Goal: Information Seeking & Learning: Learn about a topic

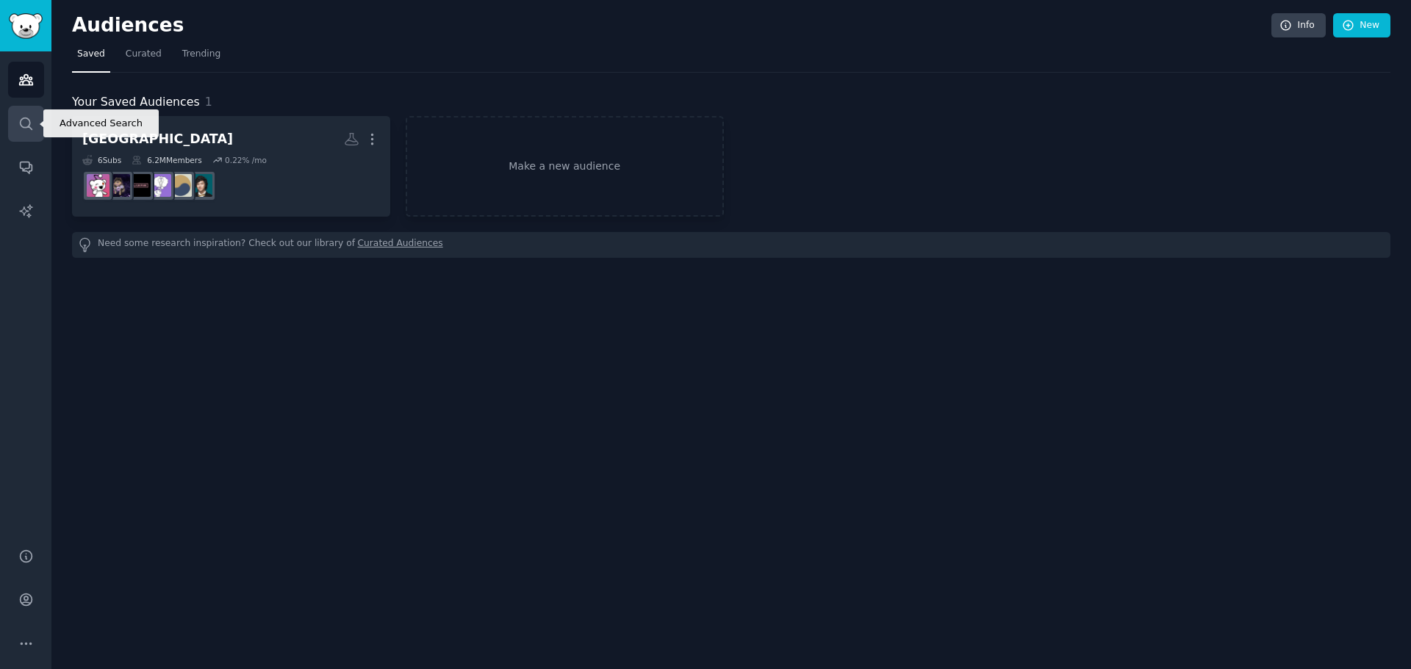
click at [24, 133] on link "Search" at bounding box center [26, 124] width 36 height 36
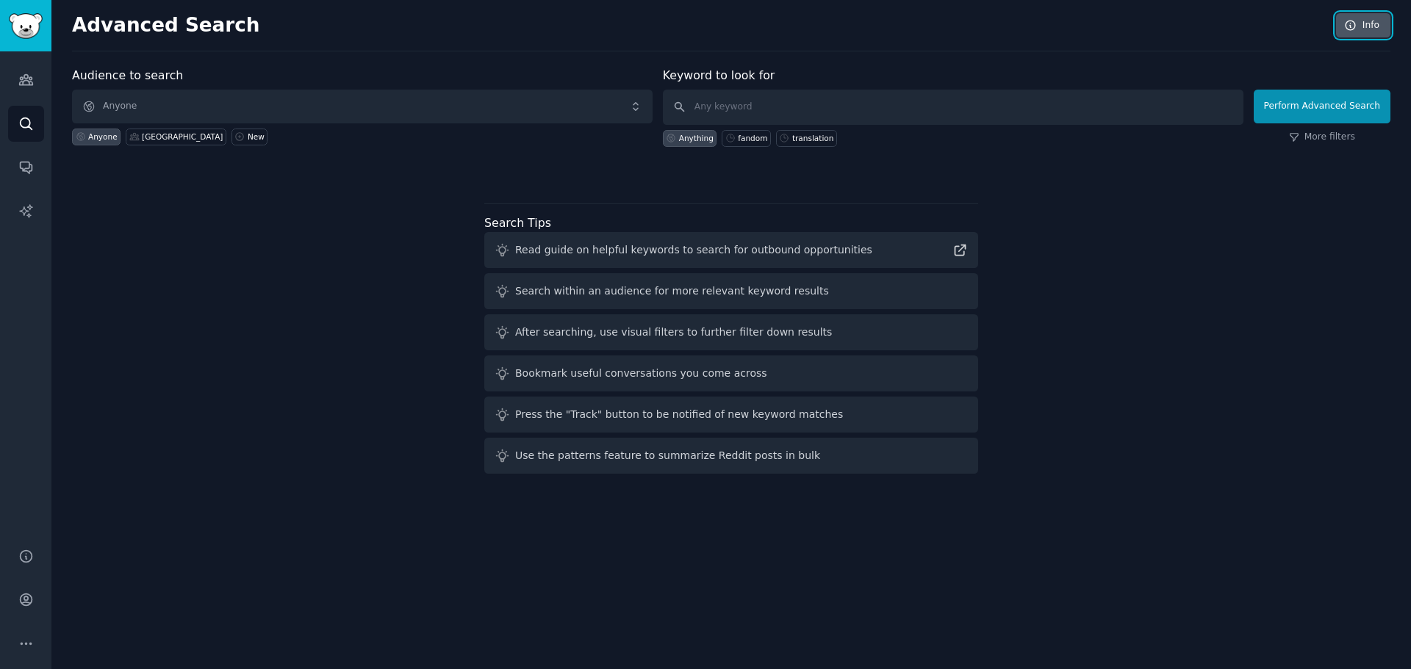
click at [1359, 26] on link "Info" at bounding box center [1363, 25] width 54 height 25
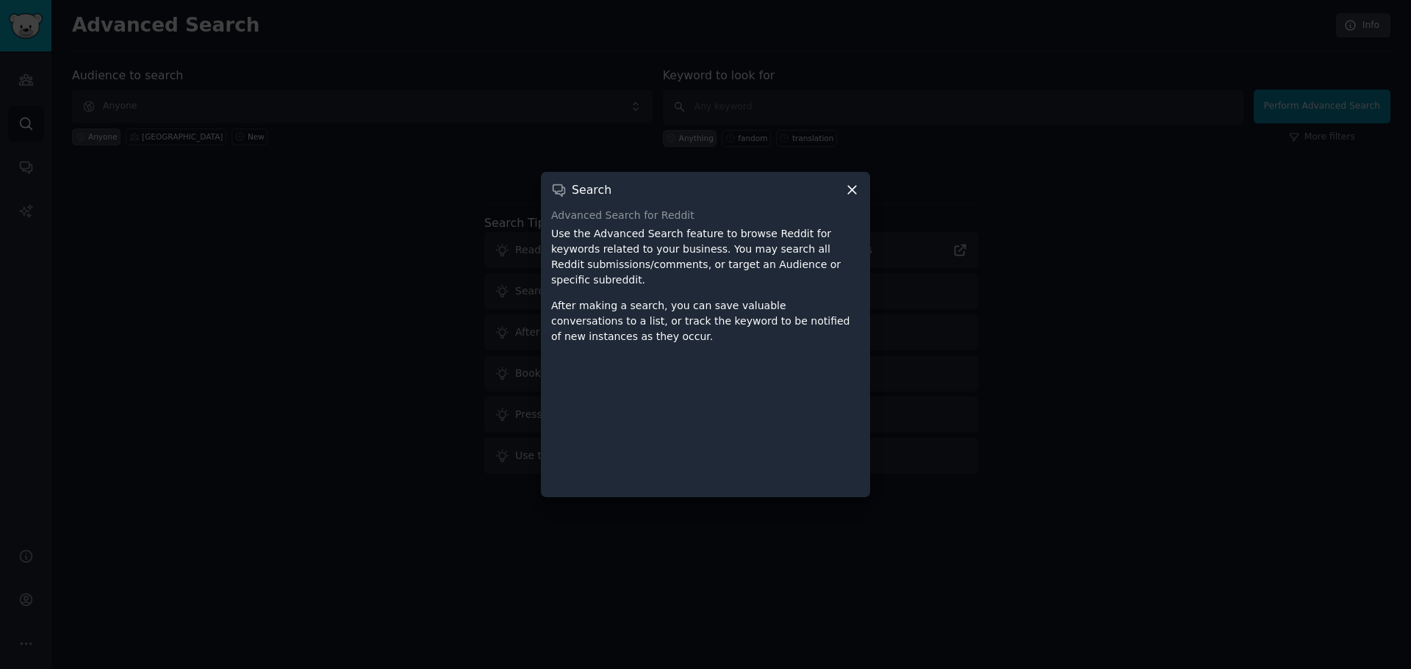
click at [858, 190] on icon at bounding box center [851, 189] width 15 height 15
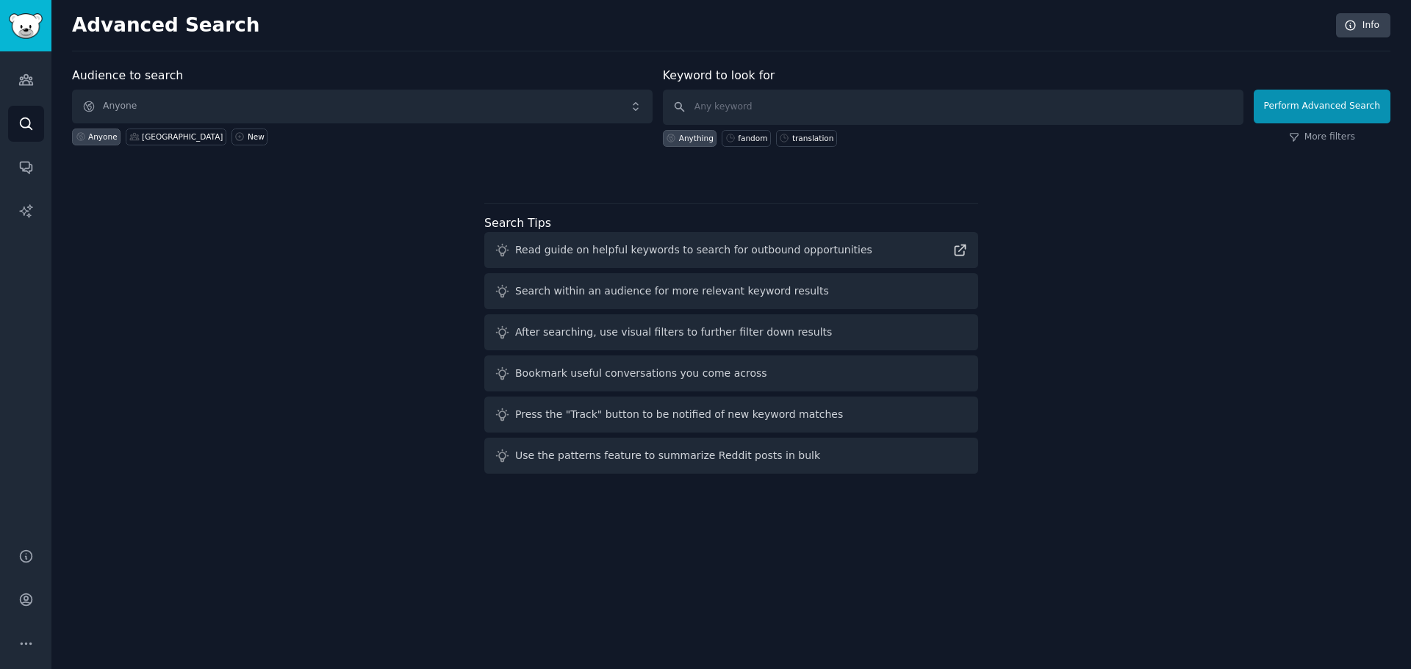
click at [298, 270] on div "Audience to search Anyone Anyone korea New Keyword to look for Anything fandom …" at bounding box center [731, 273] width 1318 height 413
click at [21, 81] on icon "Sidebar" at bounding box center [25, 79] width 15 height 15
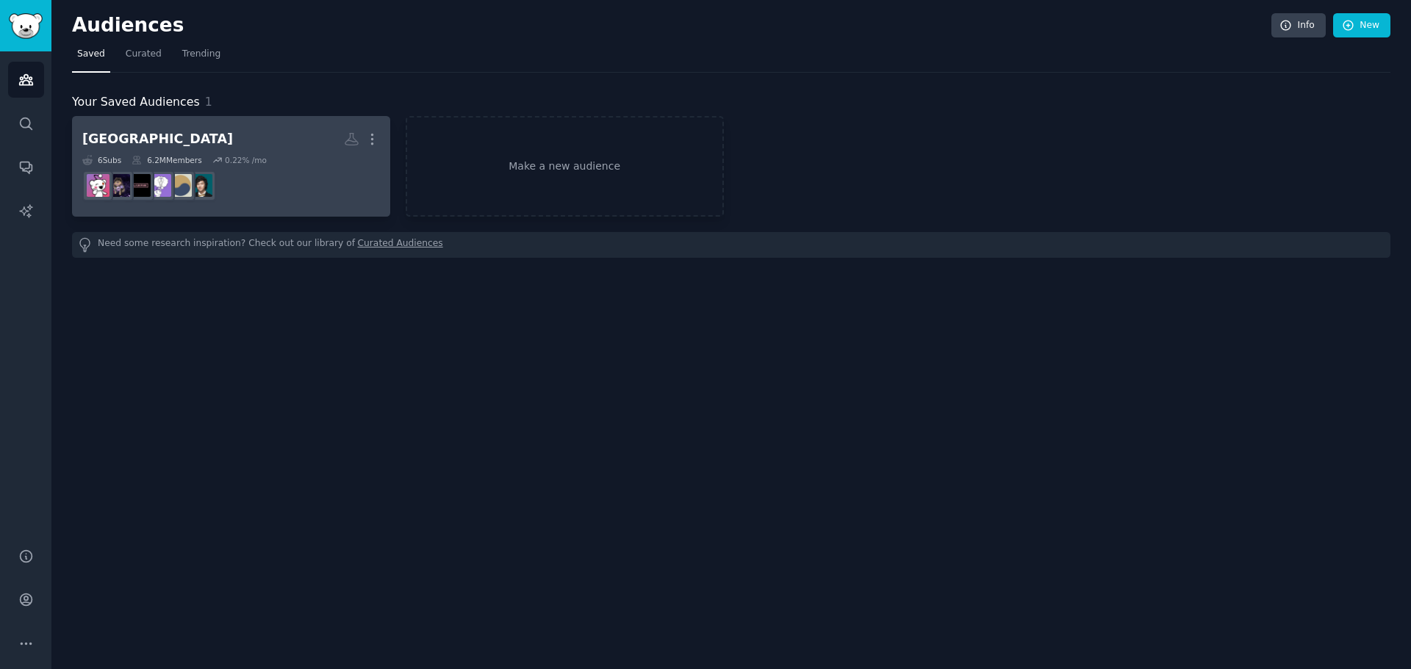
click at [310, 155] on div "6 Sub s 6.2M Members 0.22 % /mo" at bounding box center [231, 160] width 298 height 10
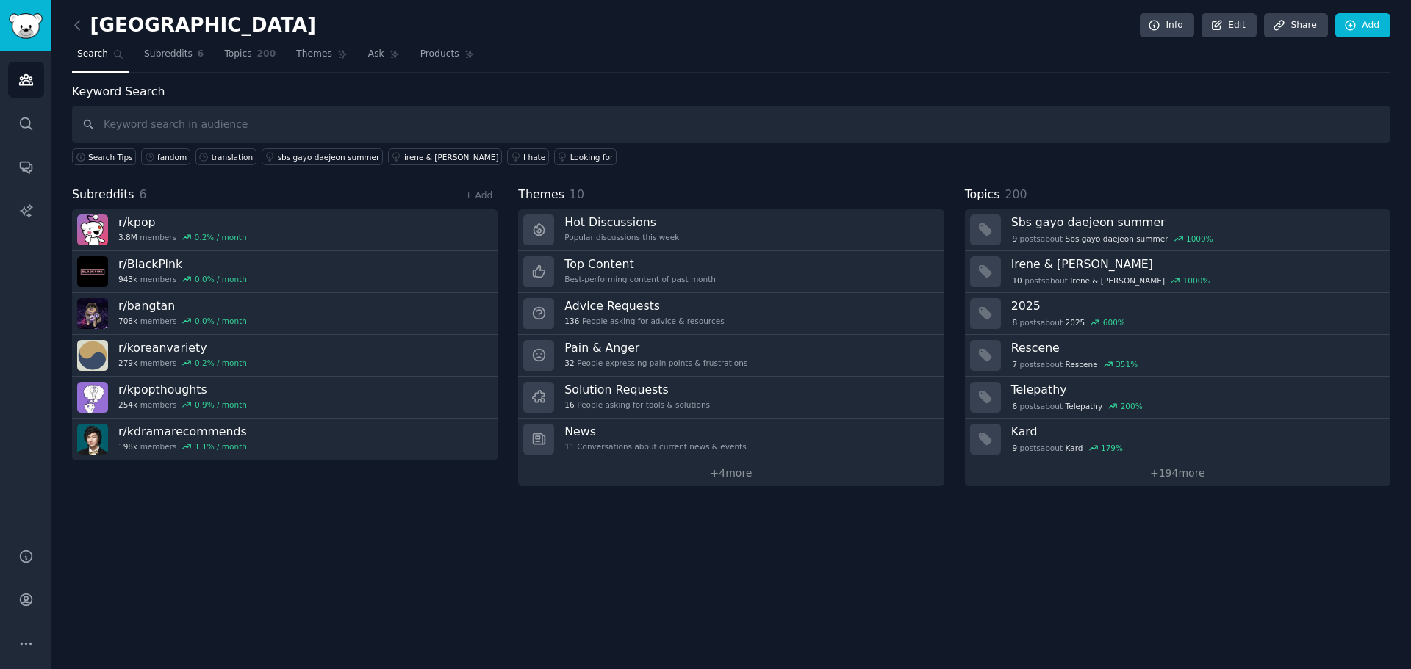
click at [345, 123] on input "text" at bounding box center [731, 124] width 1318 height 37
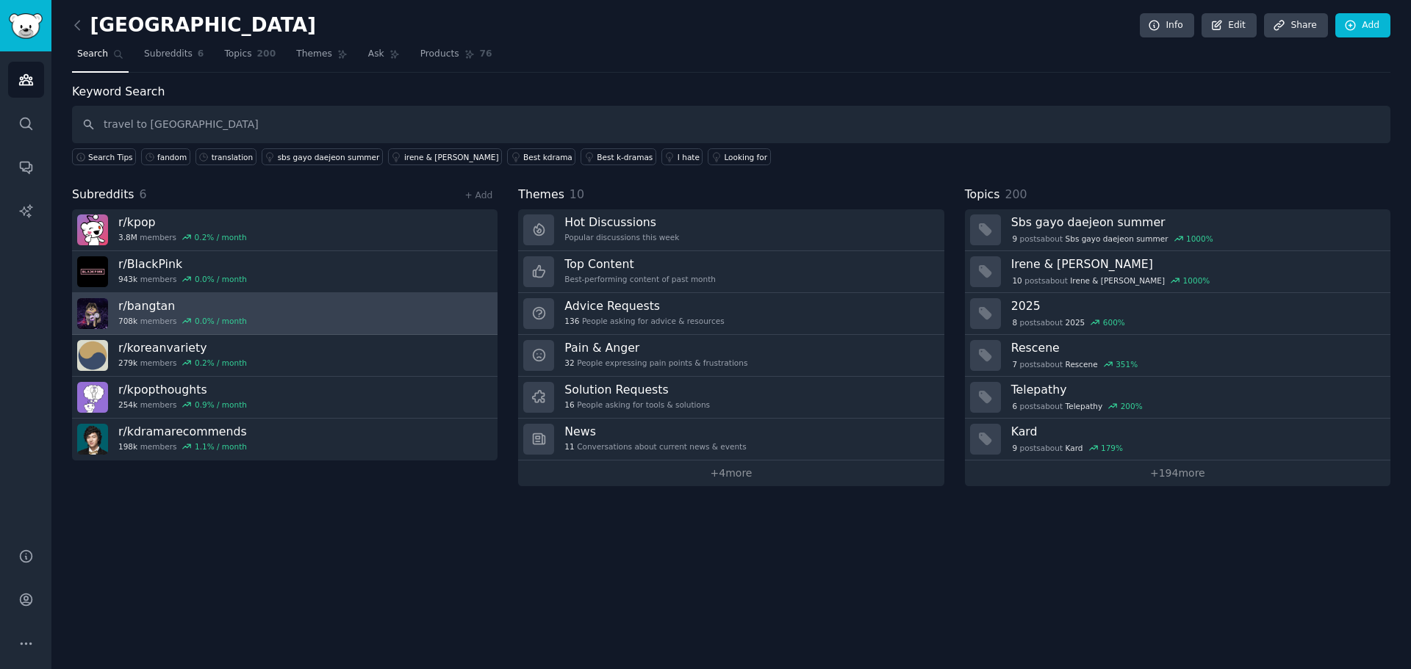
type input "travel to [GEOGRAPHIC_DATA]"
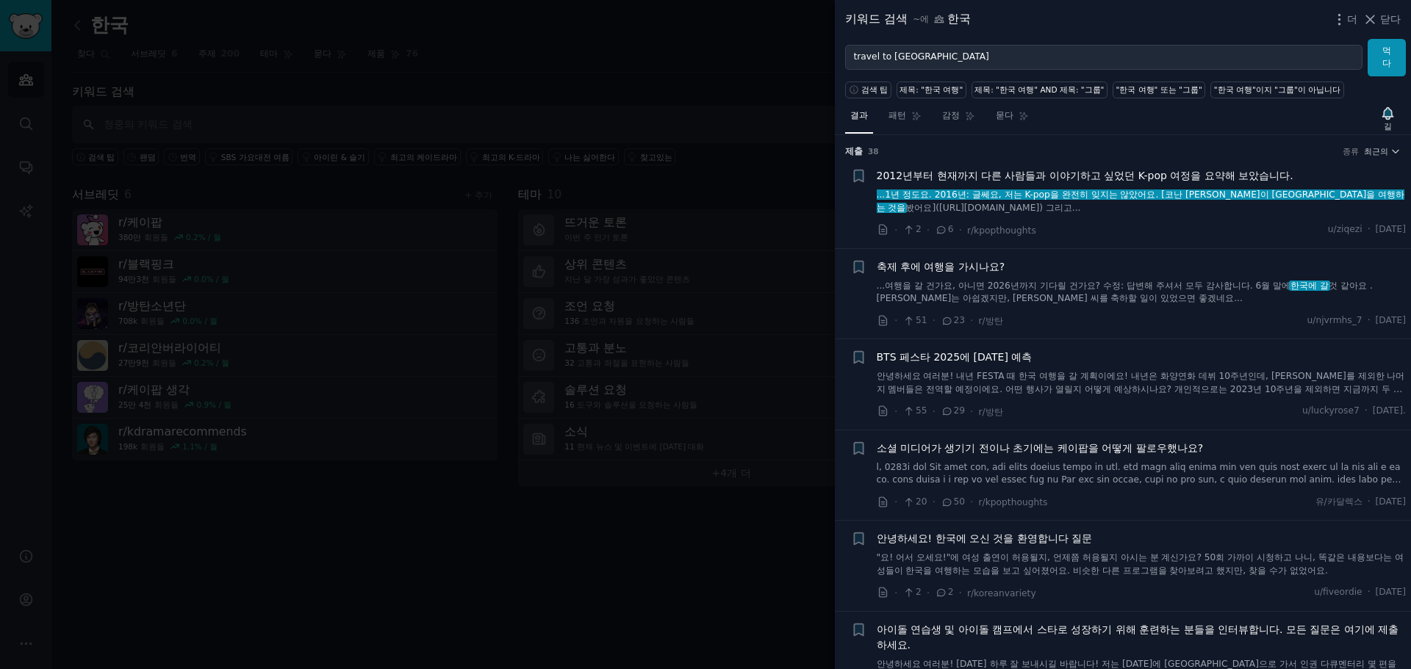
click at [963, 265] on font "축제 후에 여행을 가시나요?" at bounding box center [941, 267] width 129 height 12
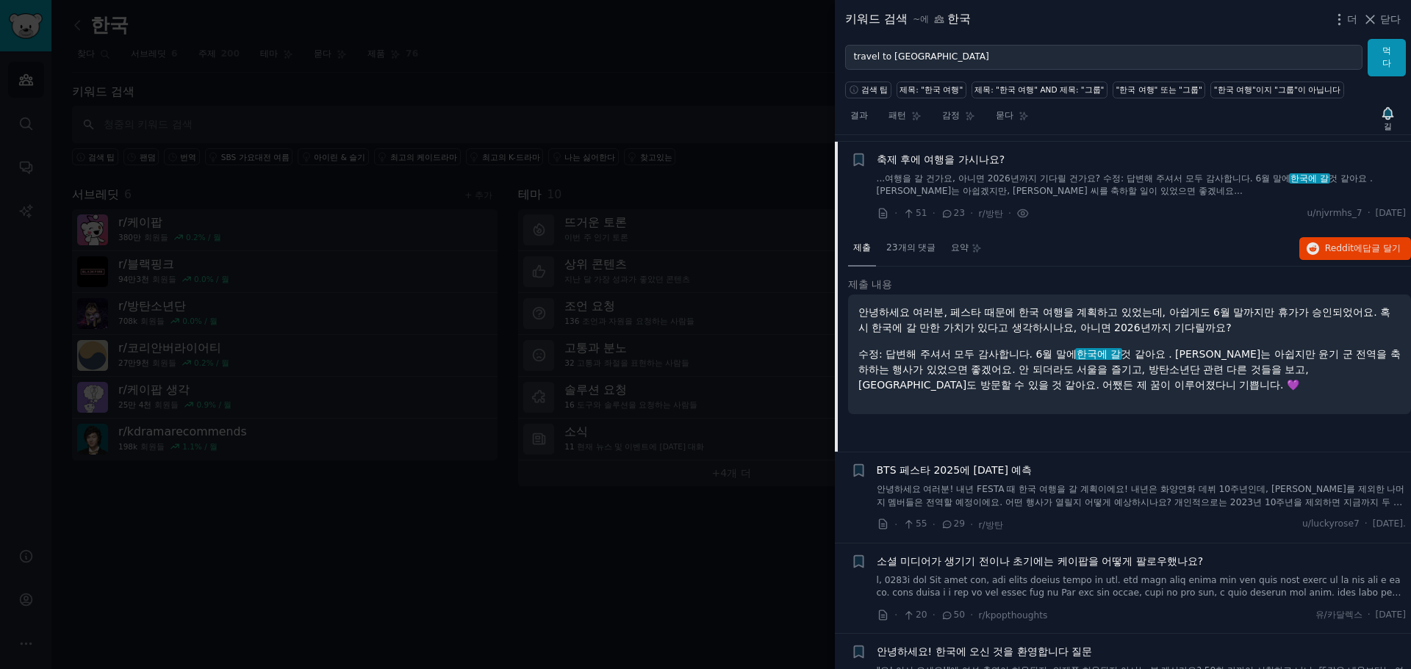
scroll to position [114, 0]
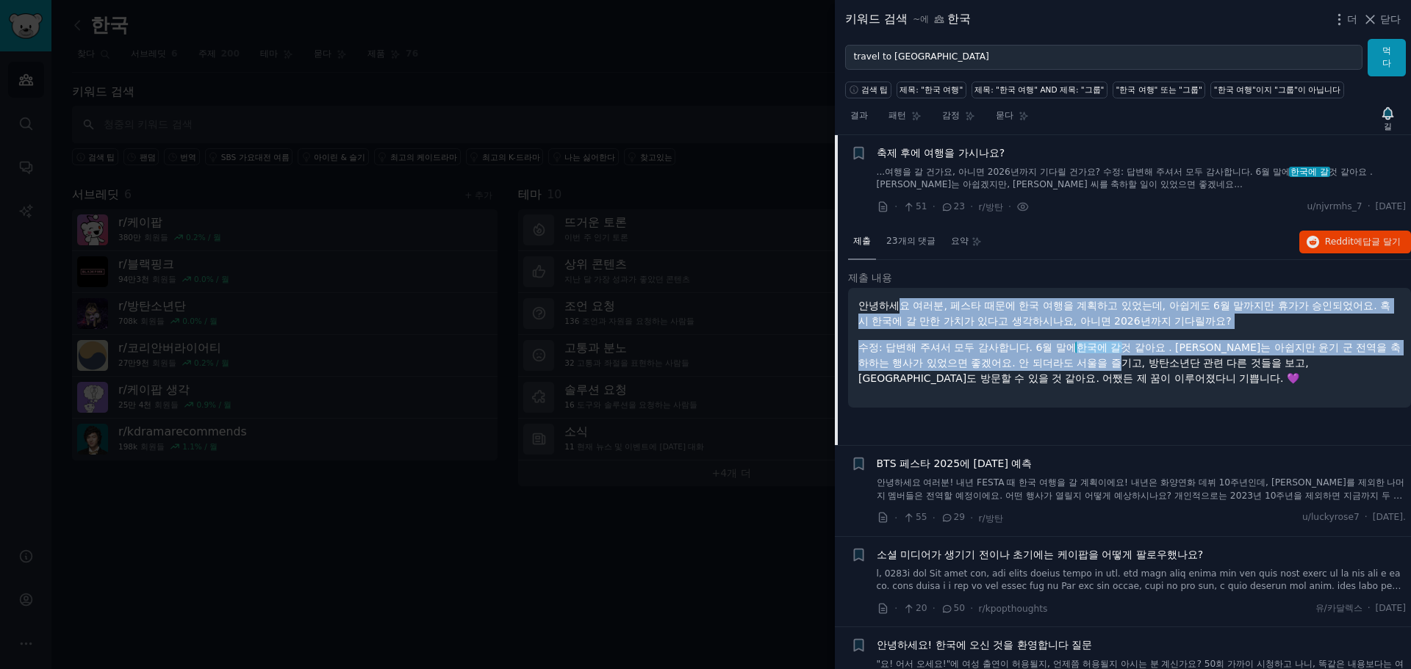
drag, startPoint x: 902, startPoint y: 310, endPoint x: 1164, endPoint y: 367, distance: 268.3
click at [1164, 365] on div "안녕하세요 여러분, 페스타 때문에 한국 여행을 계획하고 있었는데, 아쉽게도 6월 말까지만 휴가가 승인되었어요. 혹시 한국에 갈 만한 가치가 있…" at bounding box center [1129, 342] width 542 height 88
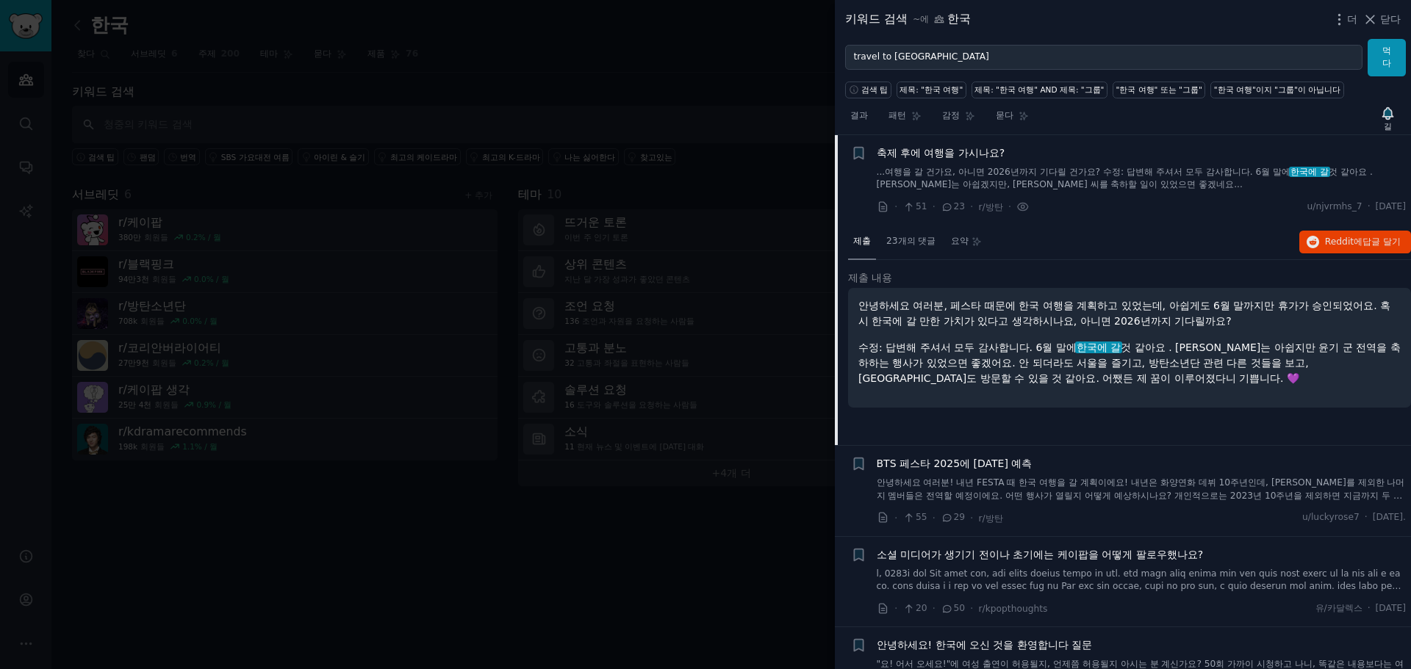
click at [1165, 376] on p "수정: 답변해 주셔서 모두 감사합니다. 6월 말에 한국에 갈 것 같아요 . [PERSON_NAME]는 아쉽지만 윤기 군 전역을 축하하는 행사가…" at bounding box center [1129, 363] width 542 height 46
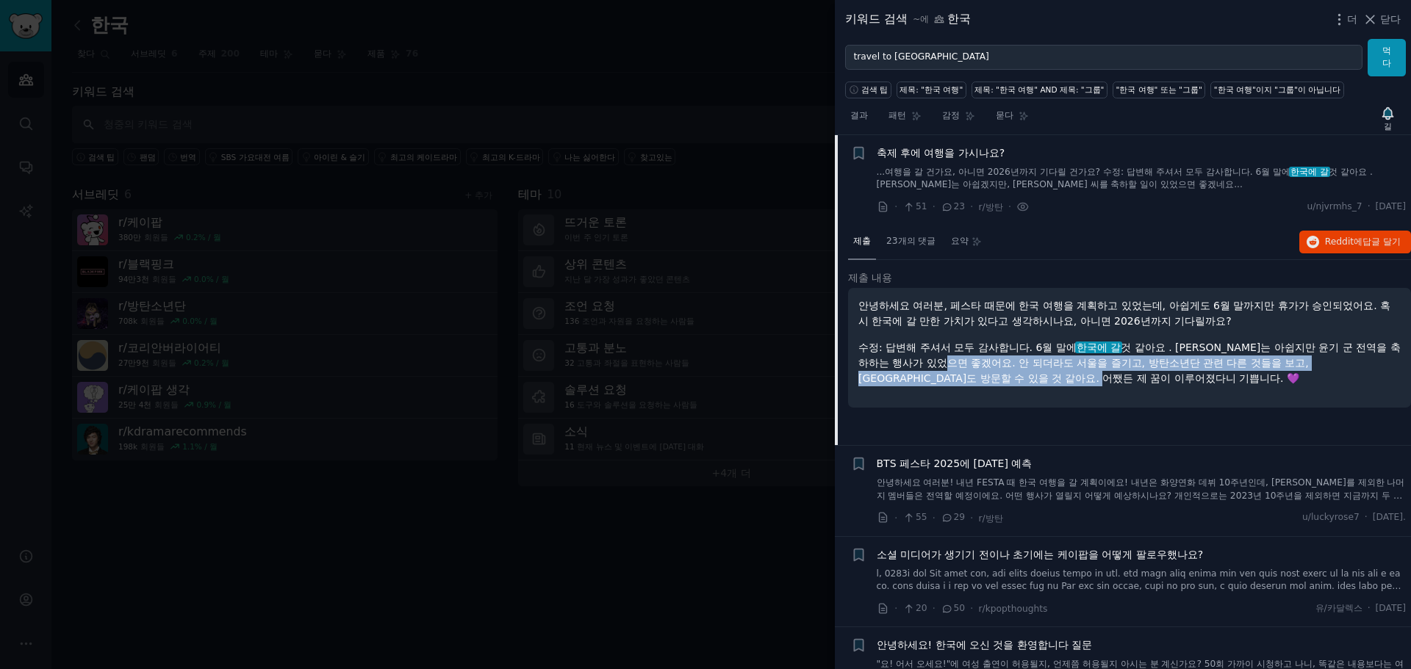
drag, startPoint x: 988, startPoint y: 364, endPoint x: 1118, endPoint y: 380, distance: 130.2
click at [1117, 379] on p "수정: 답변해 주셔서 모두 감사합니다. 6월 말에 한국에 갈 것 같아요 . [PERSON_NAME]는 아쉽지만 윤기 군 전역을 축하하는 행사가…" at bounding box center [1129, 363] width 542 height 46
click at [1118, 381] on p "수정: 답변해 주셔서 모두 감사합니다. 6월 말에 한국에 갈 것 같아요 . [PERSON_NAME]는 아쉽지만 윤기 군 전역을 축하하는 행사가…" at bounding box center [1129, 363] width 542 height 46
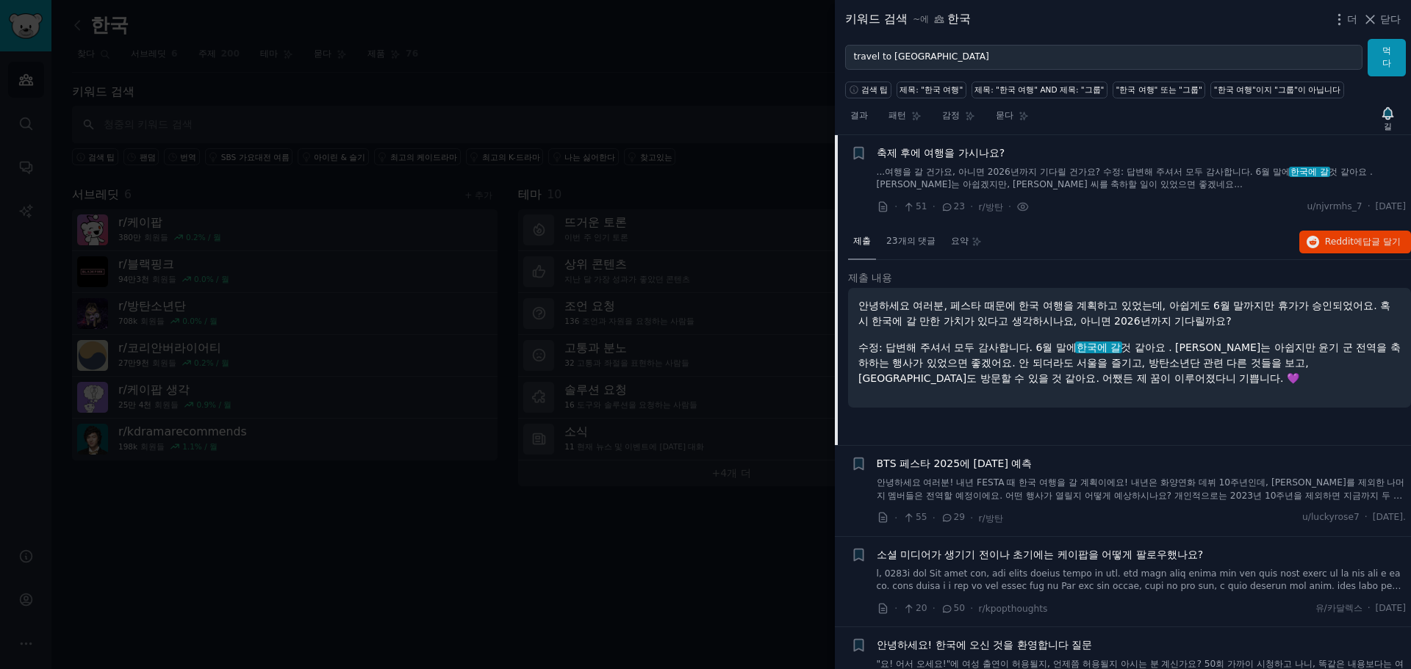
click at [1228, 348] on font "것 같아요 . [PERSON_NAME]는 아쉽지만 윤기 군 전역을 축하하는 행사가 있었으면 좋겠어요. 안 되더라도 서울을 즐기고, 방탄소년단 …" at bounding box center [1129, 363] width 542 height 43
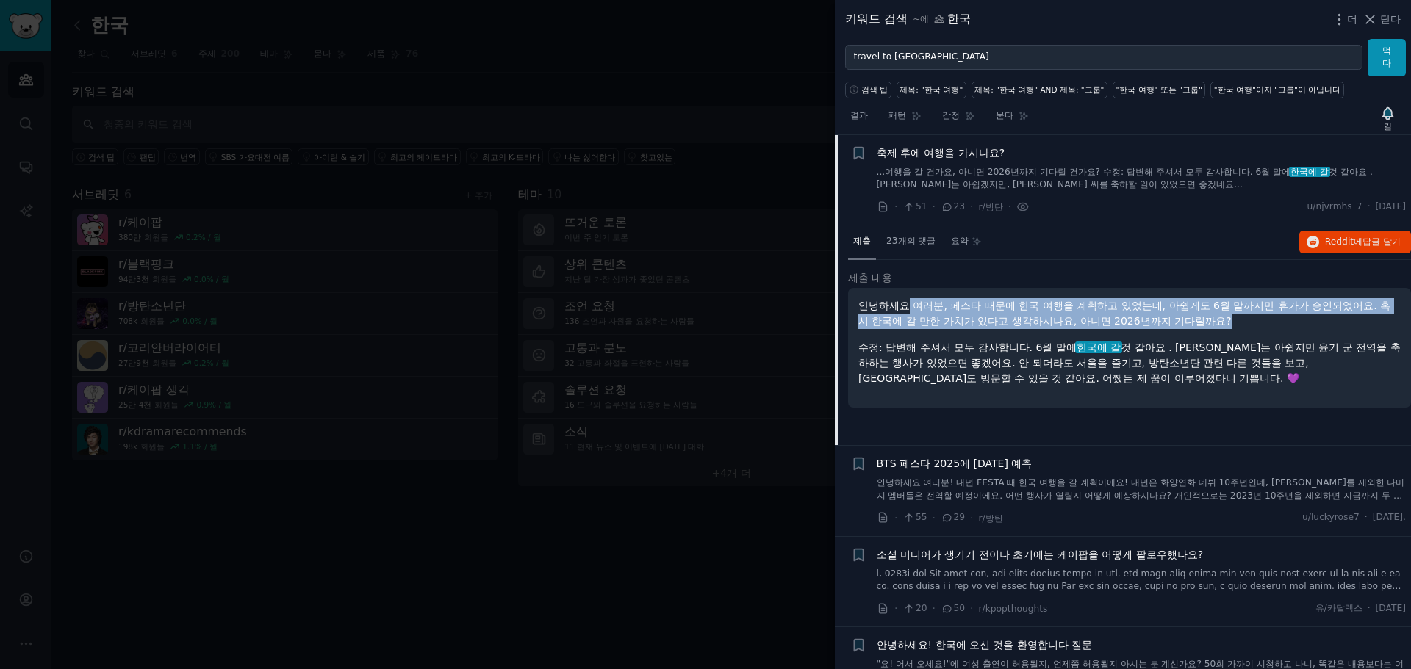
drag, startPoint x: 1278, startPoint y: 321, endPoint x: 908, endPoint y: 312, distance: 370.4
click at [908, 312] on p "안녕하세요 여러분, 페스타 때문에 한국 여행을 계획하고 있었는데, 아쉽게도 6월 말까지만 휴가가 승인되었어요. 혹시 한국에 갈 만한 가치가 있…" at bounding box center [1129, 313] width 542 height 31
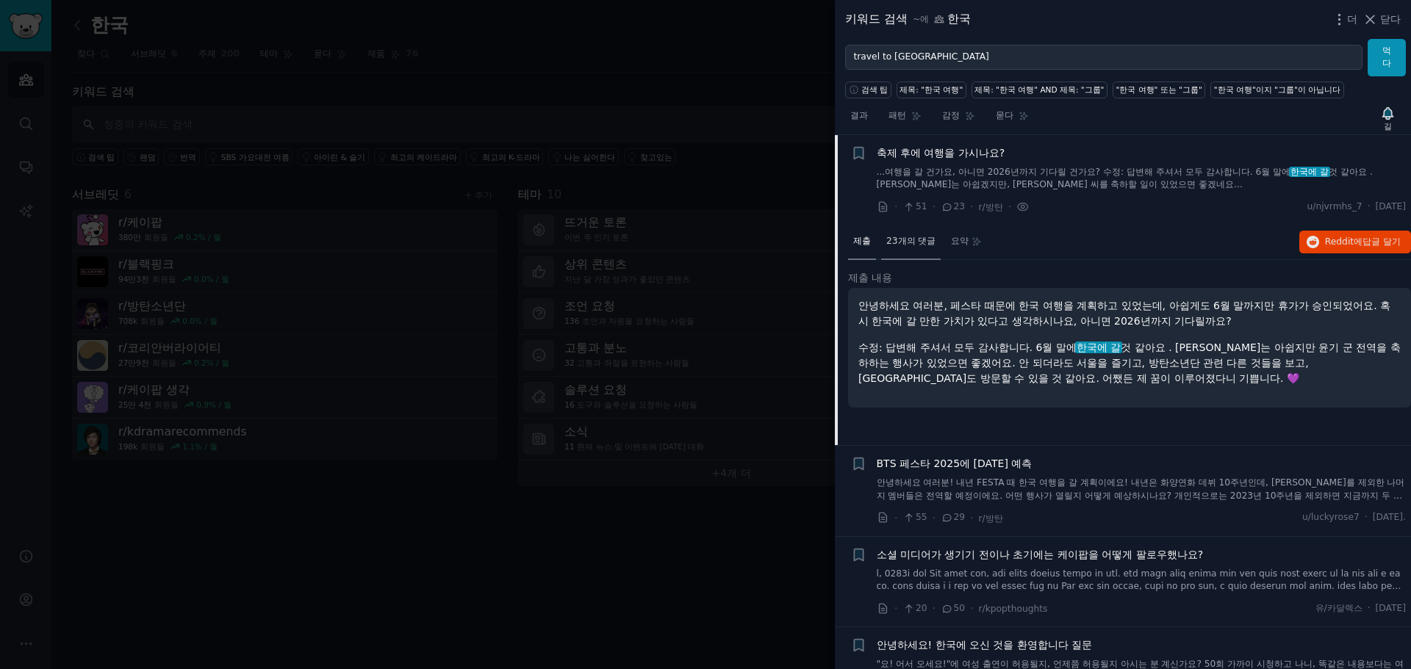
click at [916, 242] on font "23개의 댓글" at bounding box center [910, 241] width 49 height 10
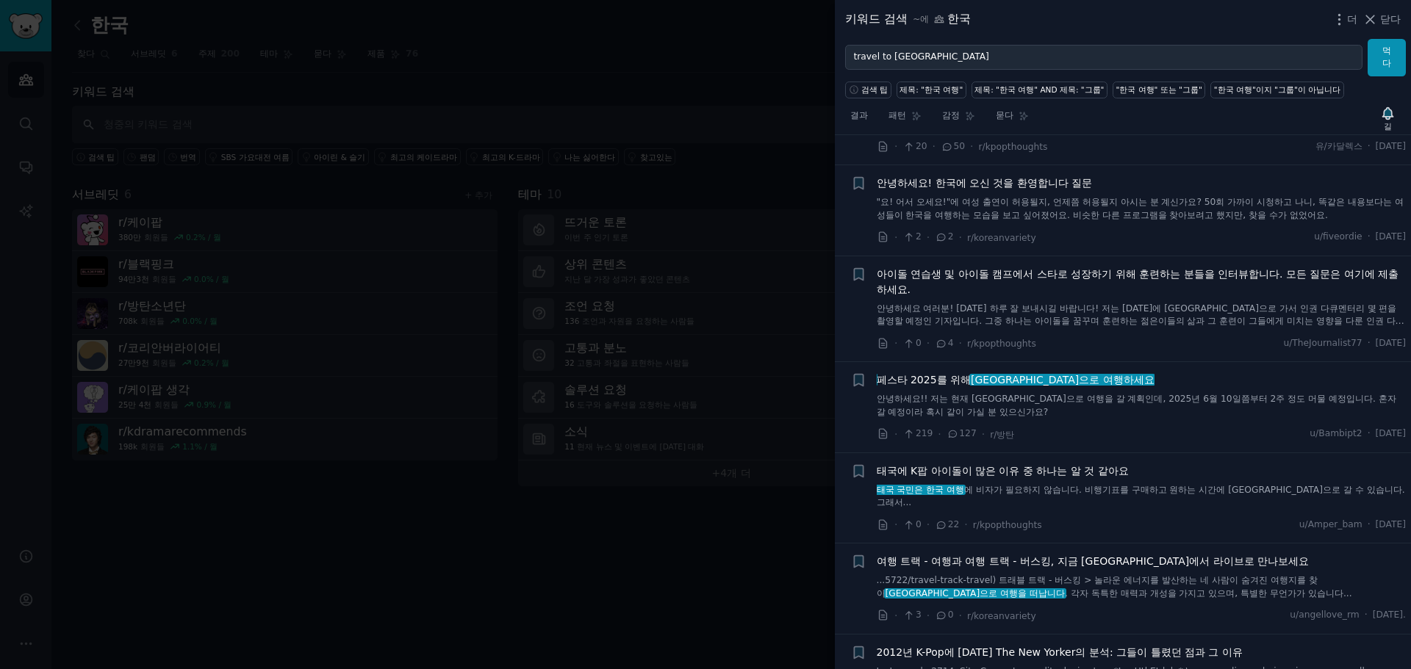
scroll to position [996, 0]
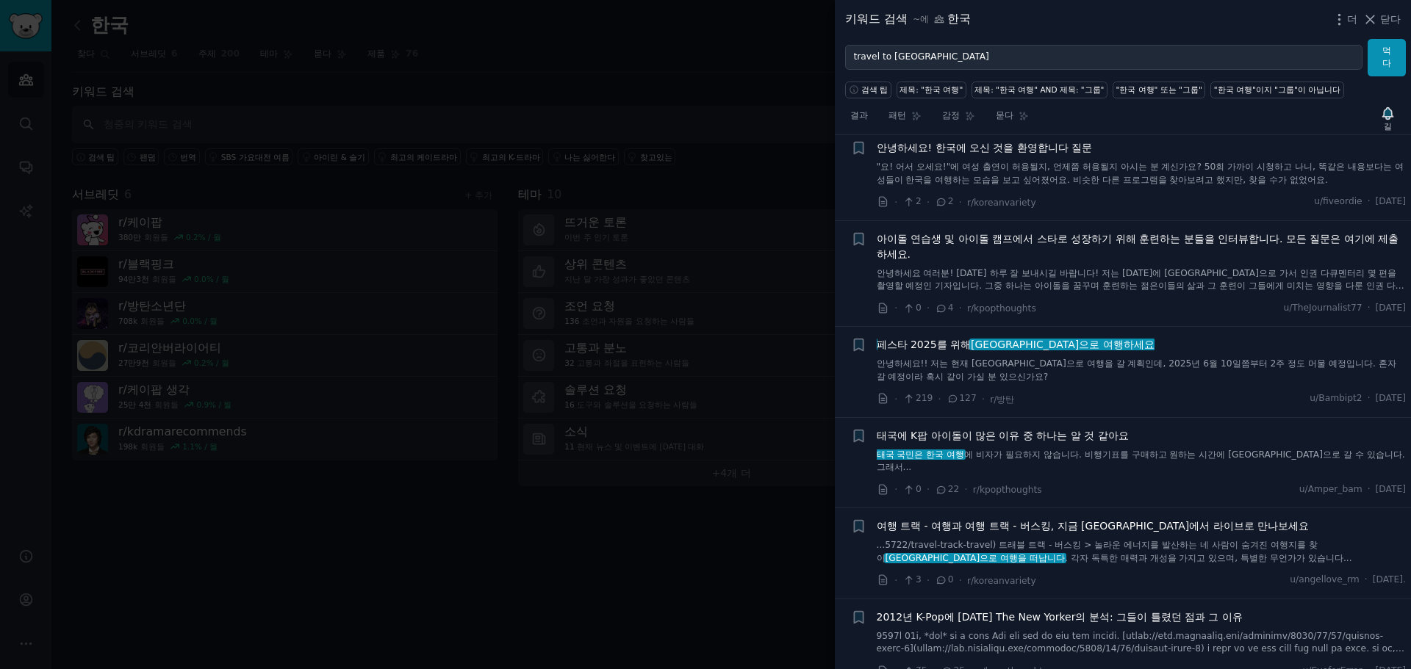
click at [1046, 367] on font "안녕하세요!! 저는 현재 [GEOGRAPHIC_DATA]으로 여행을 갈 계획인데, 2025년 6월 10일쯤부터 2주 정도 머물 예정입니다. 혼…" at bounding box center [1136, 371] width 519 height 24
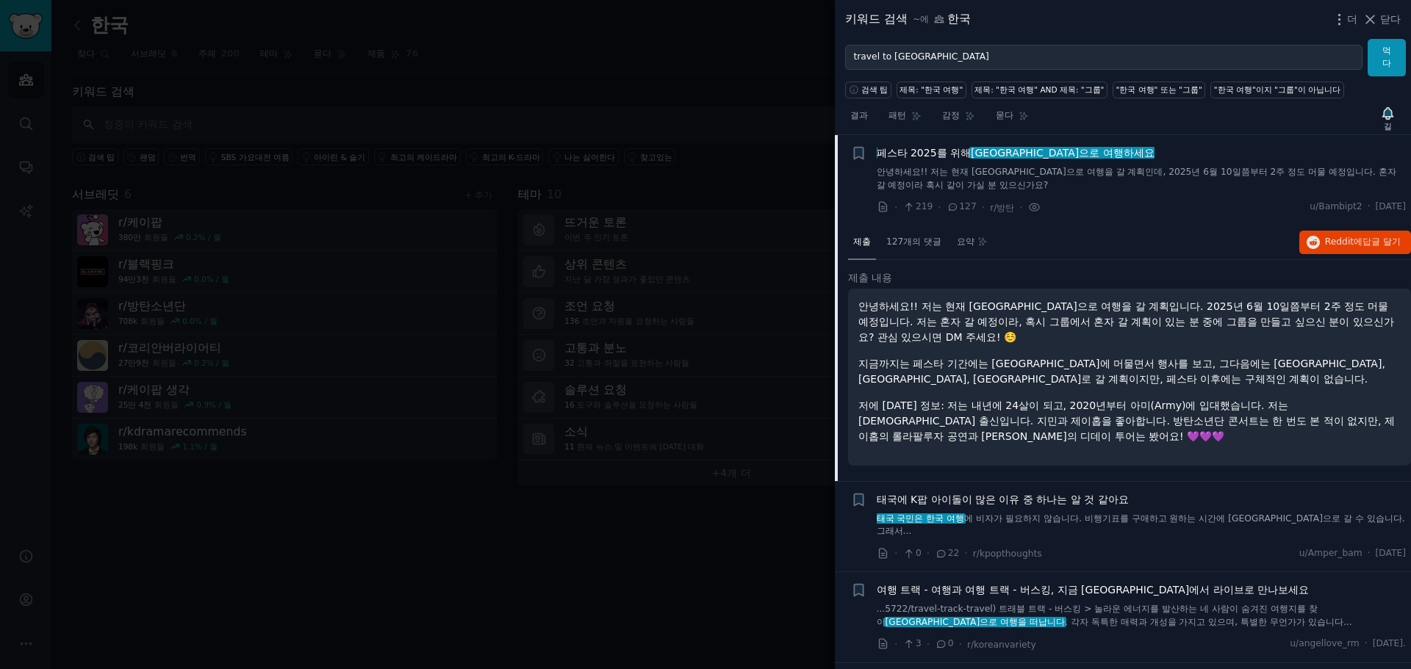
scroll to position [583, 0]
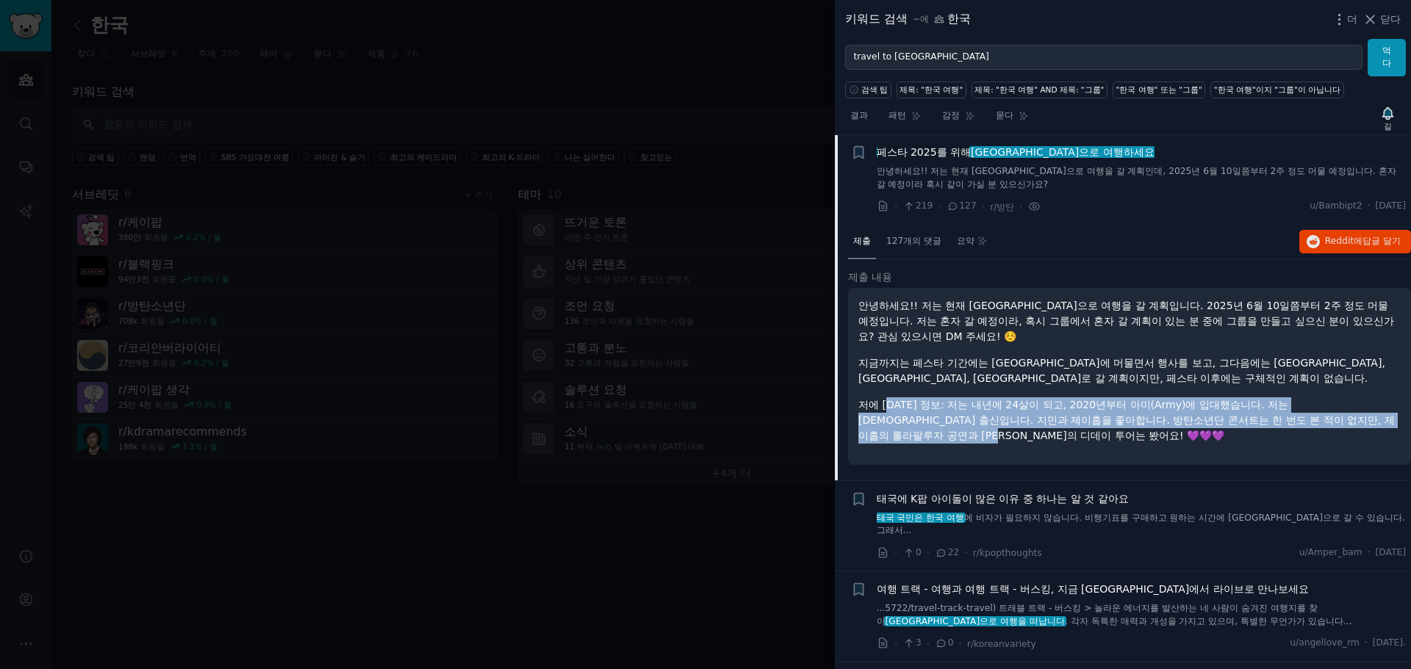
drag, startPoint x: 893, startPoint y: 400, endPoint x: 1051, endPoint y: 442, distance: 162.9
click at [1051, 442] on p "저에 [DATE] 정보: 저는 내년에 24살이 되고, 2020년부터 아미(Army)에 입대했습니다. 저는 [DEMOGRAPHIC_DATA] 출…" at bounding box center [1129, 420] width 542 height 46
drag, startPoint x: 1253, startPoint y: 415, endPoint x: 1251, endPoint y: 433, distance: 17.9
click at [1251, 433] on p "저에 [DATE] 정보: 저는 내년에 24살이 되고, 2020년부터 아미(Army)에 입대했습니다. 저는 [DEMOGRAPHIC_DATA] 출…" at bounding box center [1129, 420] width 542 height 46
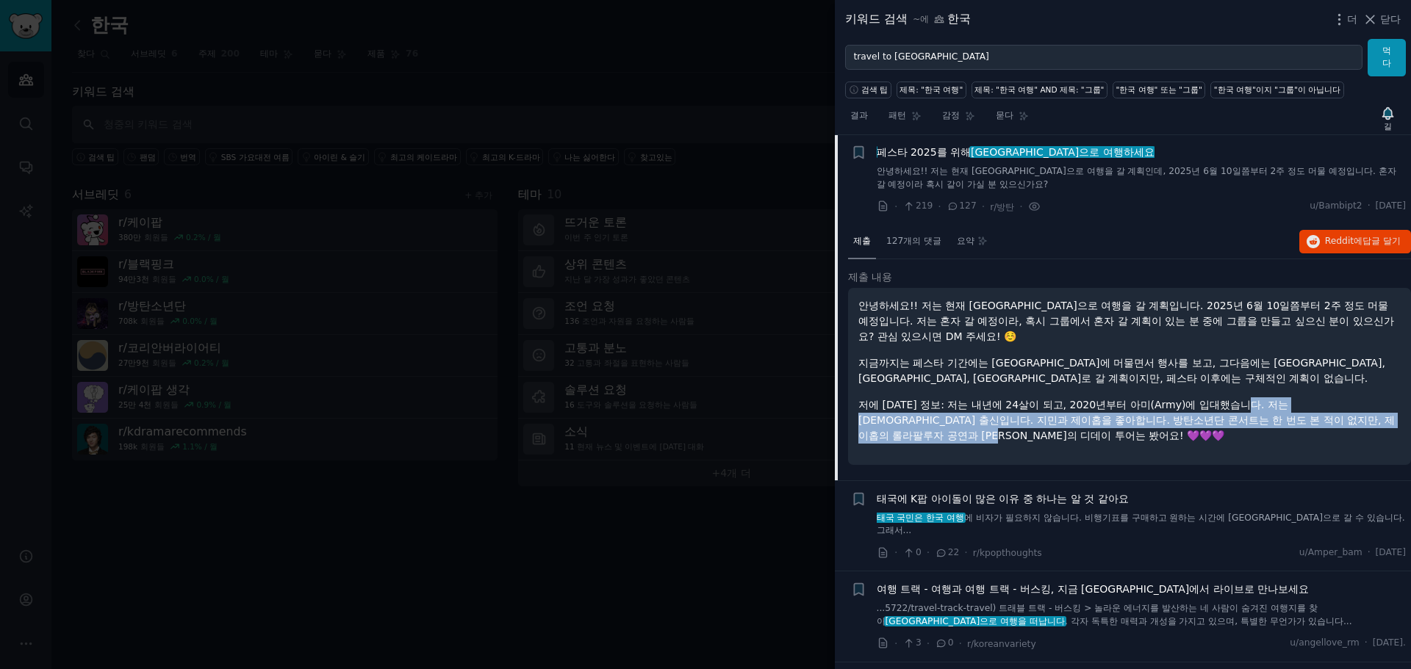
click at [1251, 433] on p "저에 [DATE] 정보: 저는 내년에 24살이 되고, 2020년부터 아미(Army)에 입대했습니다. 저는 [DEMOGRAPHIC_DATA] 출…" at bounding box center [1129, 420] width 542 height 46
drag, startPoint x: 948, startPoint y: 424, endPoint x: 1016, endPoint y: 436, distance: 69.5
click at [1016, 436] on p "저에 [DATE] 정보: 저는 내년에 24살이 되고, 2020년부터 아미(Army)에 입대했습니다. 저는 [DEMOGRAPHIC_DATA] 출…" at bounding box center [1129, 420] width 542 height 46
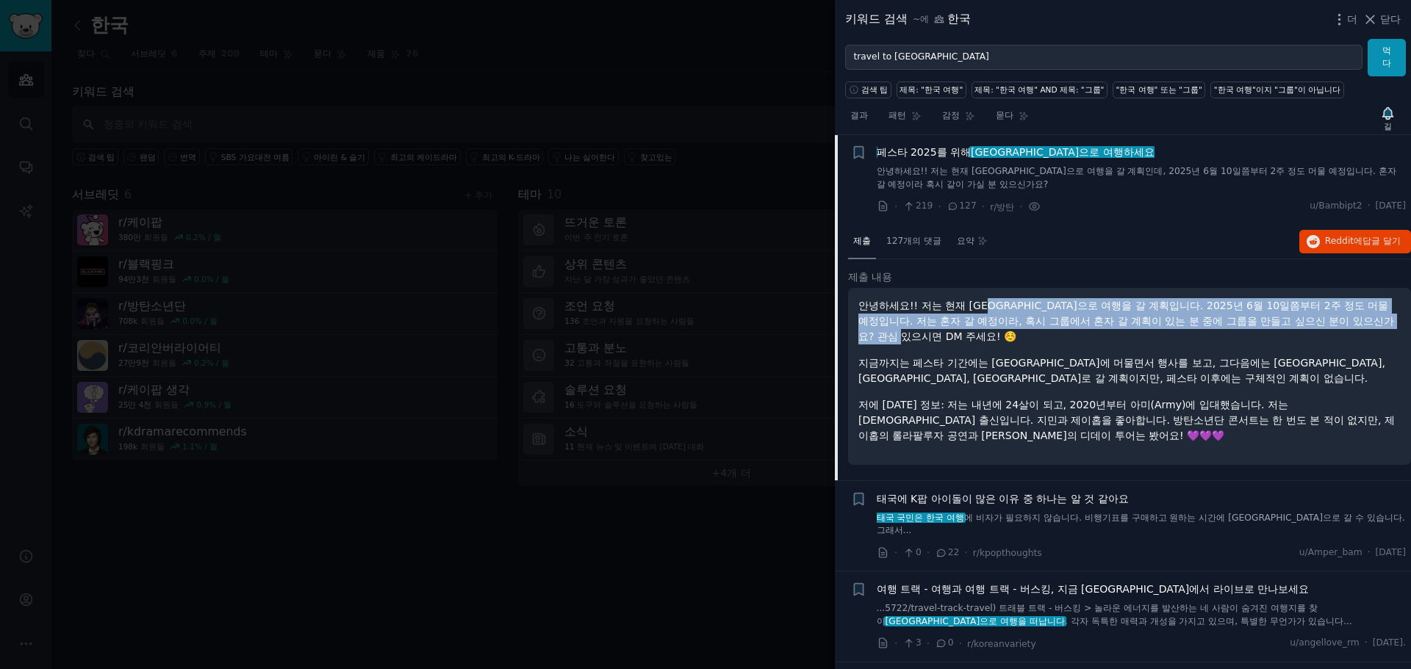
drag, startPoint x: 996, startPoint y: 311, endPoint x: 1073, endPoint y: 342, distance: 83.1
click at [1073, 342] on p "안녕하세요!! 저는 현재 [GEOGRAPHIC_DATA]으로 여행을 갈 계획입니다. 2025년 6월 10일쯤부터 2주 정도 머물 예정입니다. …" at bounding box center [1129, 321] width 542 height 46
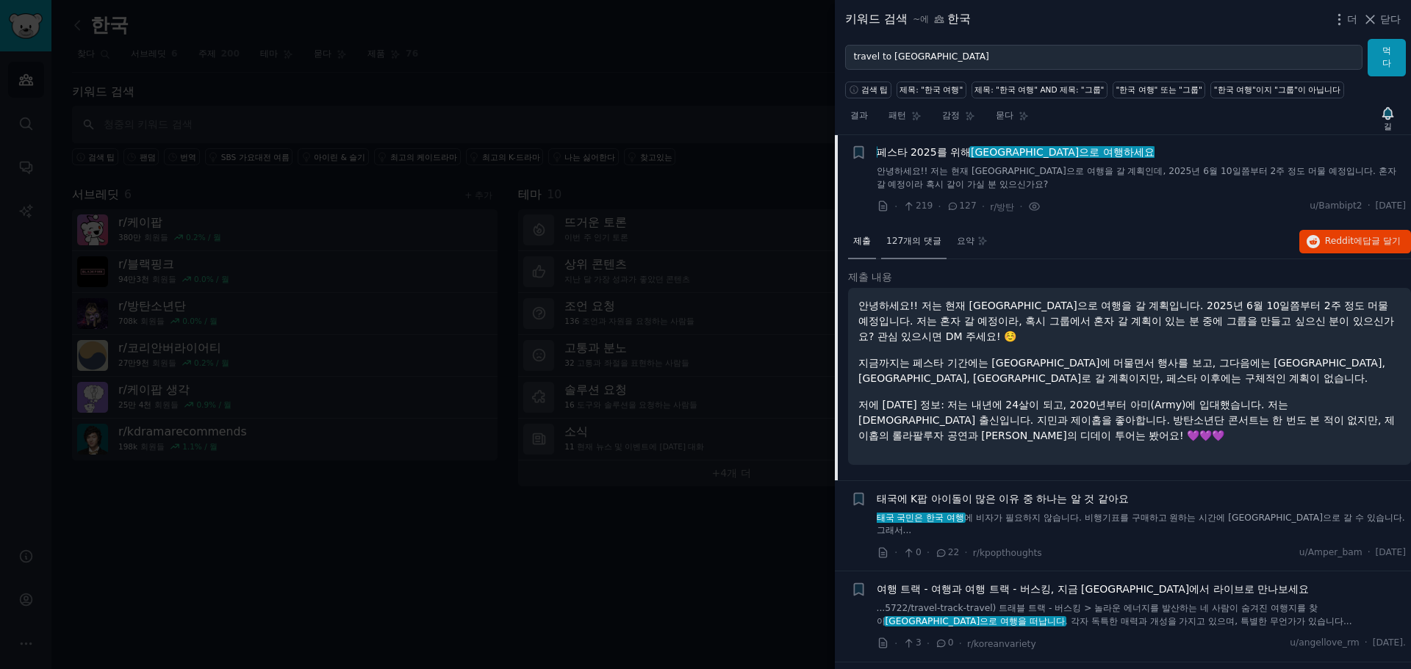
click at [929, 245] on font "127개의 댓글" at bounding box center [913, 241] width 55 height 10
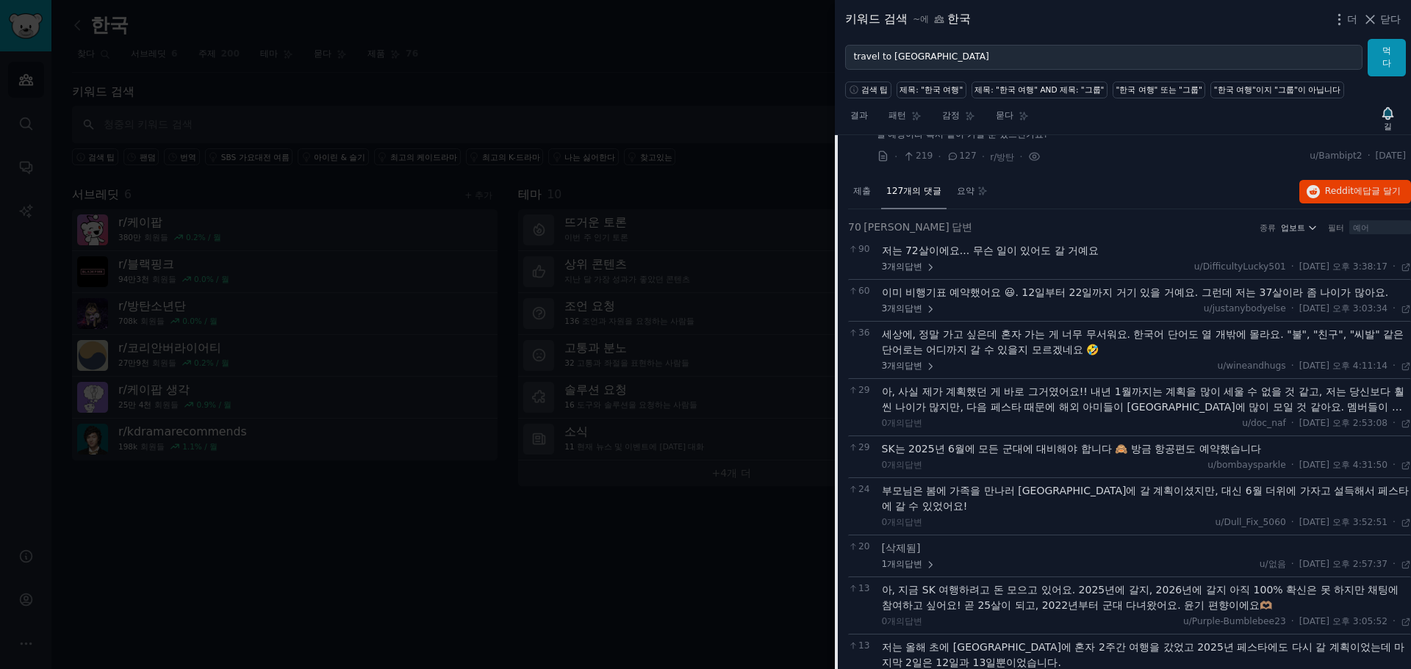
scroll to position [657, 0]
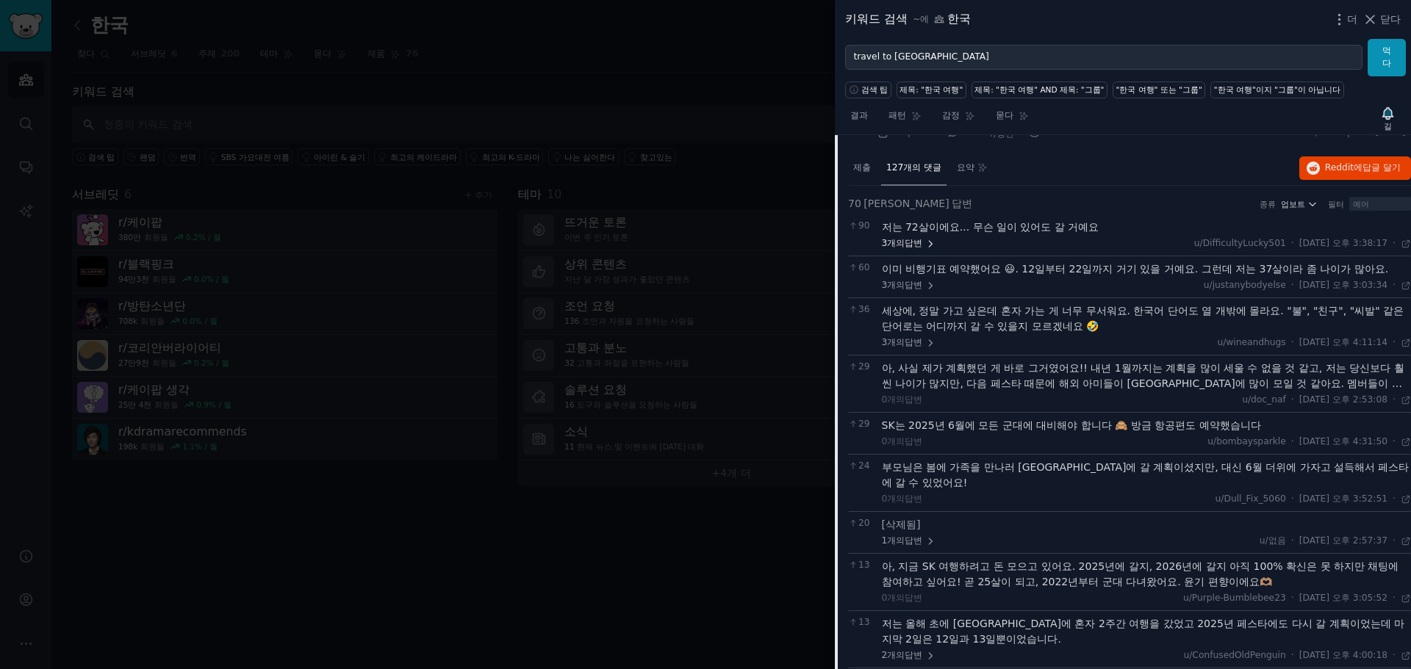
click at [920, 248] on font "답변" at bounding box center [913, 243] width 18 height 10
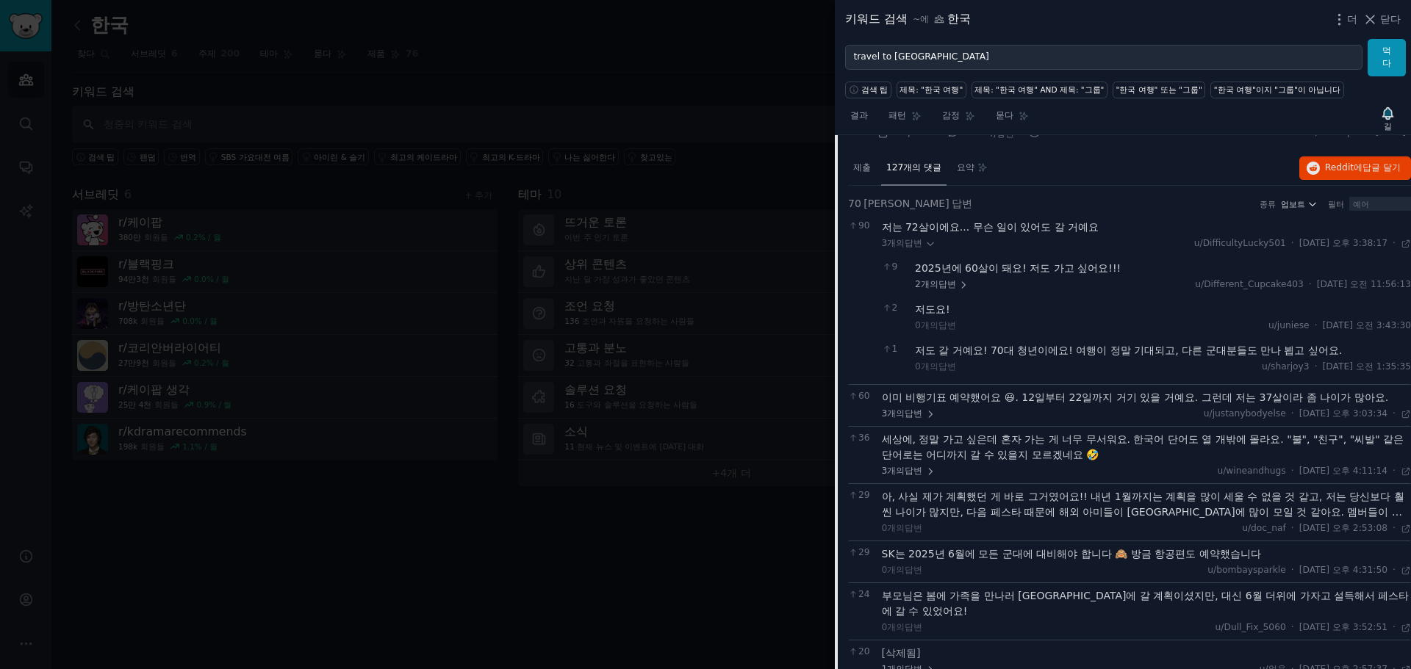
click at [1212, 375] on div "1 저도 갈 거예요! 70대 청년이에요! 여행이 정말 기대되고, 다른 군대분들도 만나 뵙고 싶어요. 0개의 답변 u/sharjoy3 · [DA…" at bounding box center [1147, 358] width 530 height 41
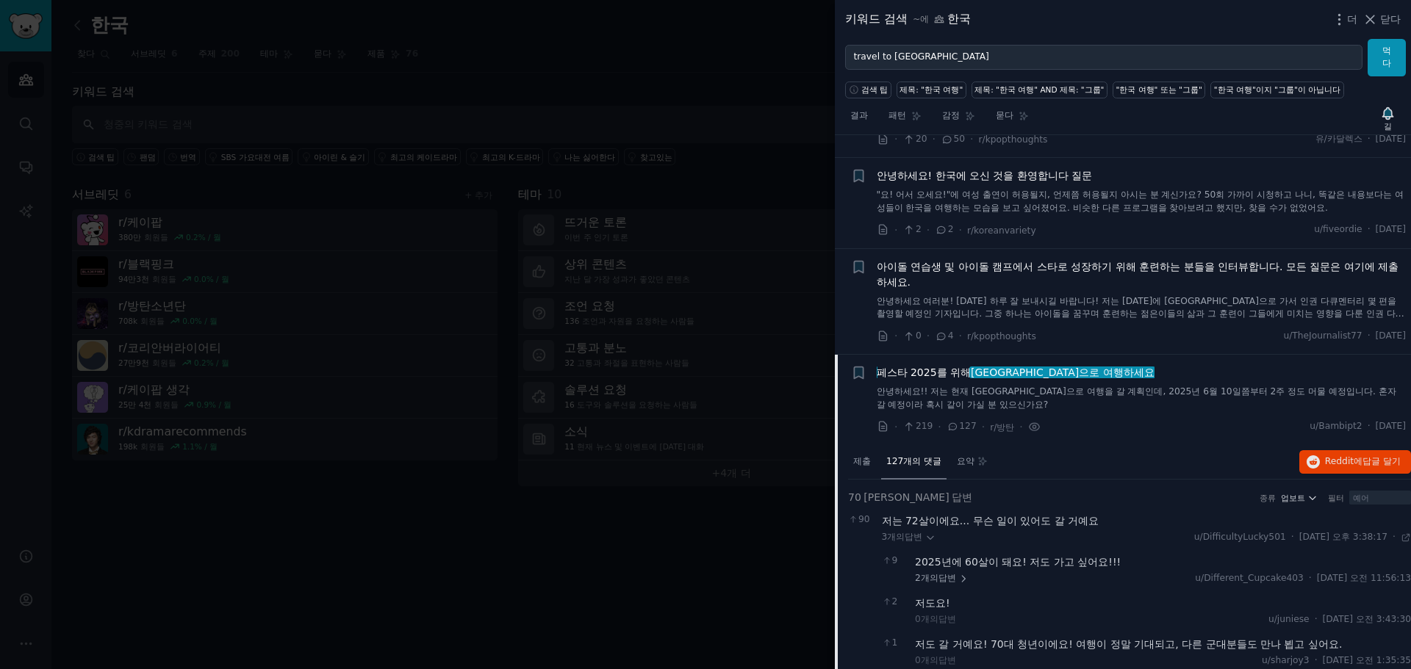
scroll to position [510, 0]
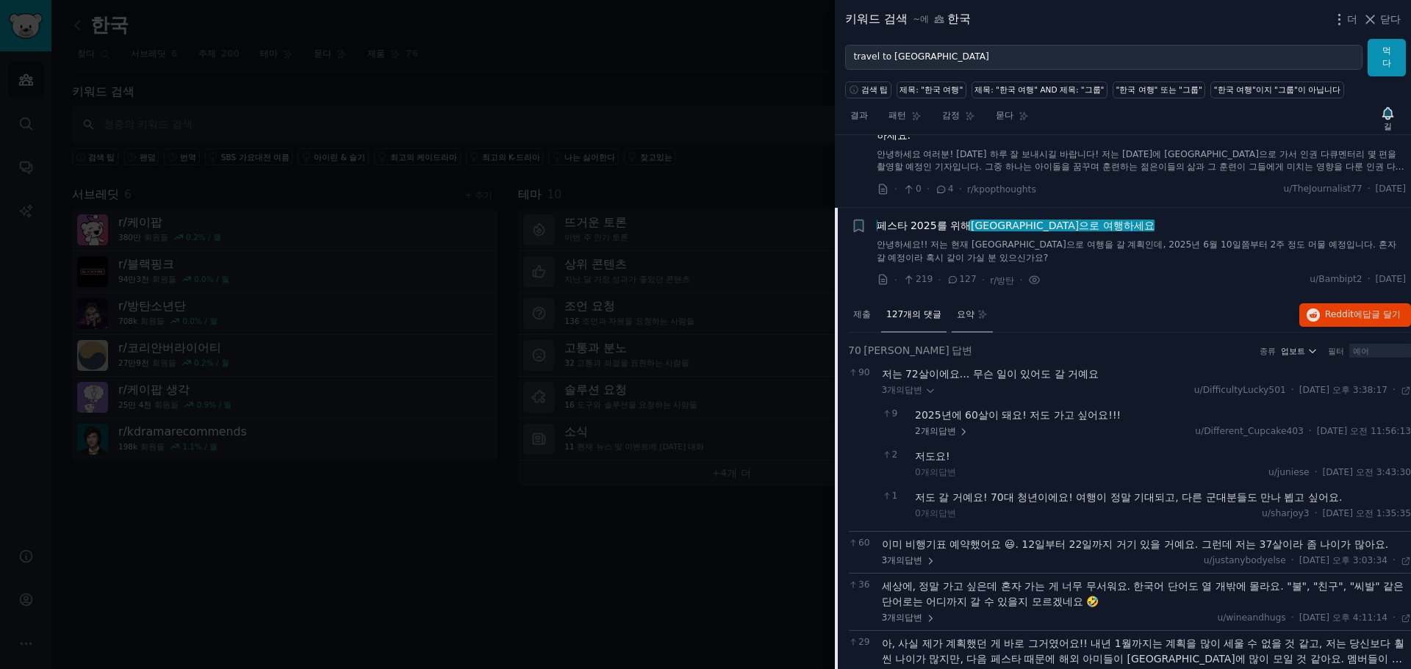
click at [976, 316] on div "요약" at bounding box center [971, 315] width 41 height 35
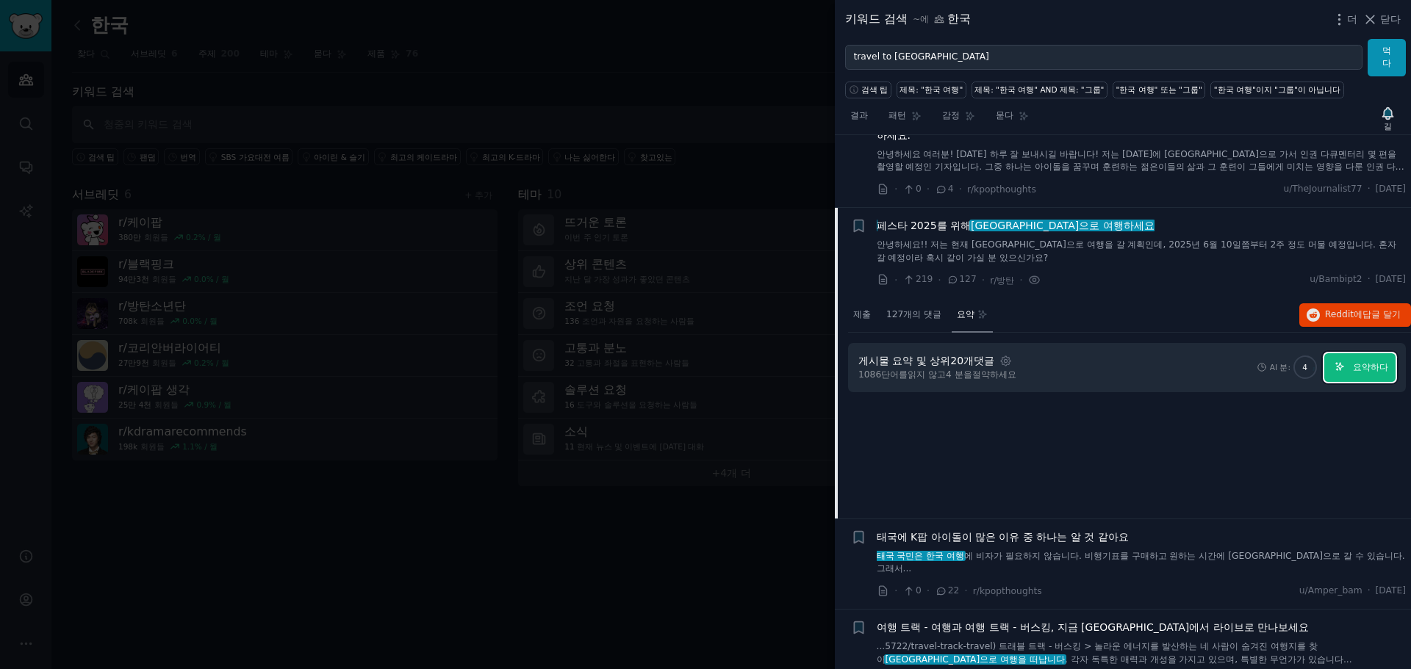
click at [1364, 379] on button "요약하다" at bounding box center [1359, 367] width 71 height 29
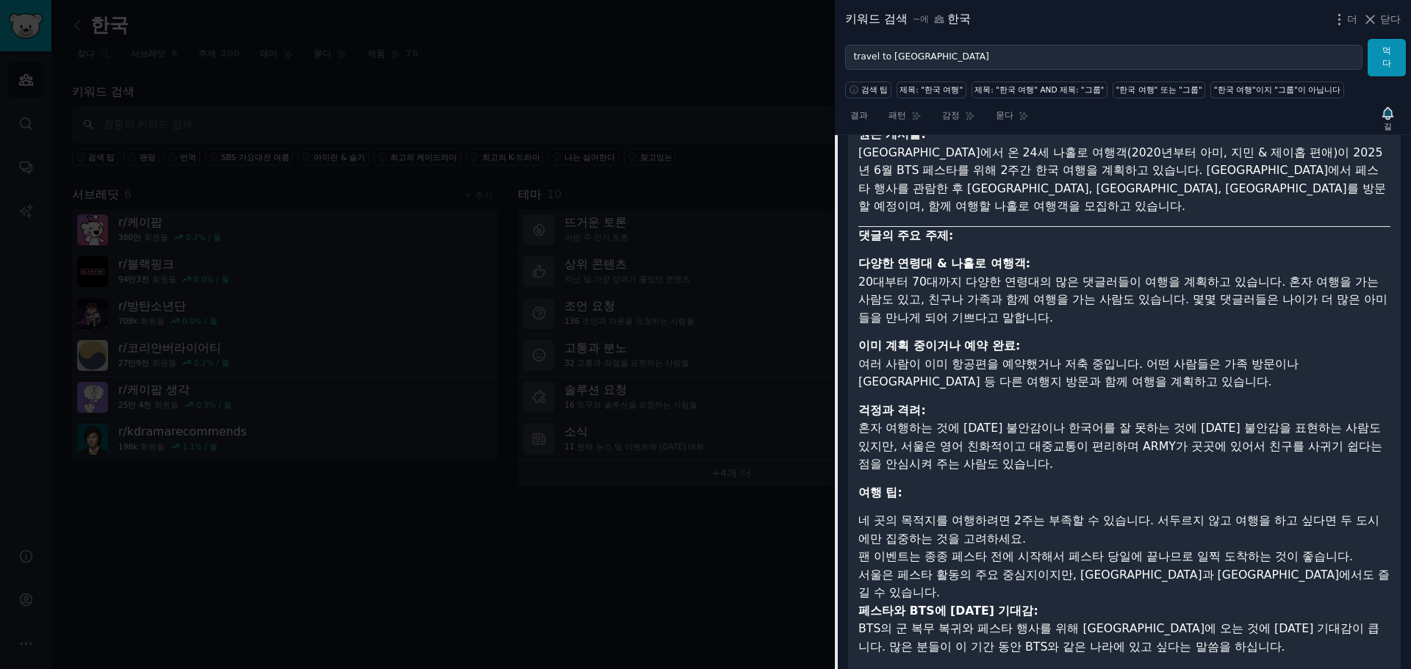
scroll to position [804, 0]
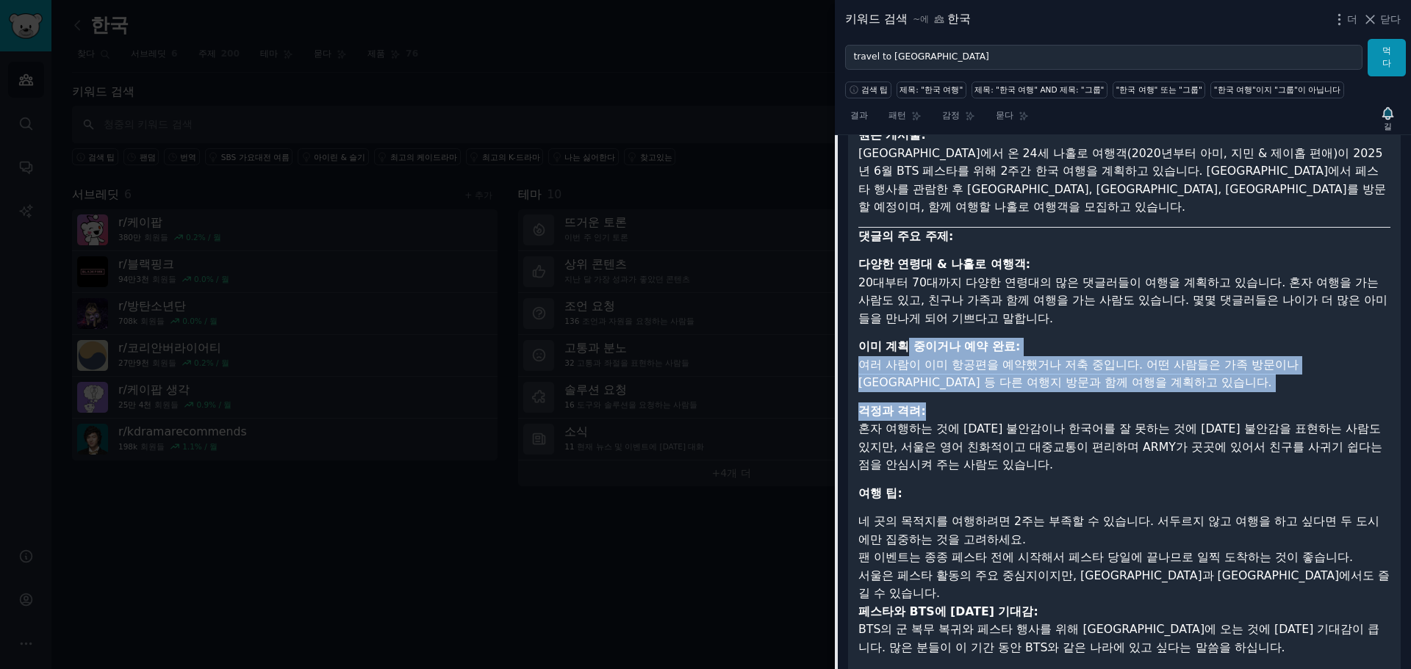
drag, startPoint x: 907, startPoint y: 322, endPoint x: 1189, endPoint y: 383, distance: 288.7
click at [1189, 383] on ul "다양한 연령대 & 나홀로 여행객: 20대부터 70대까지 다양한 연령대의 많은 댓글러들이 여행을 계획하고 있습니다. 혼자 여행을 가는 사람도 있…" at bounding box center [1124, 489] width 532 height 466
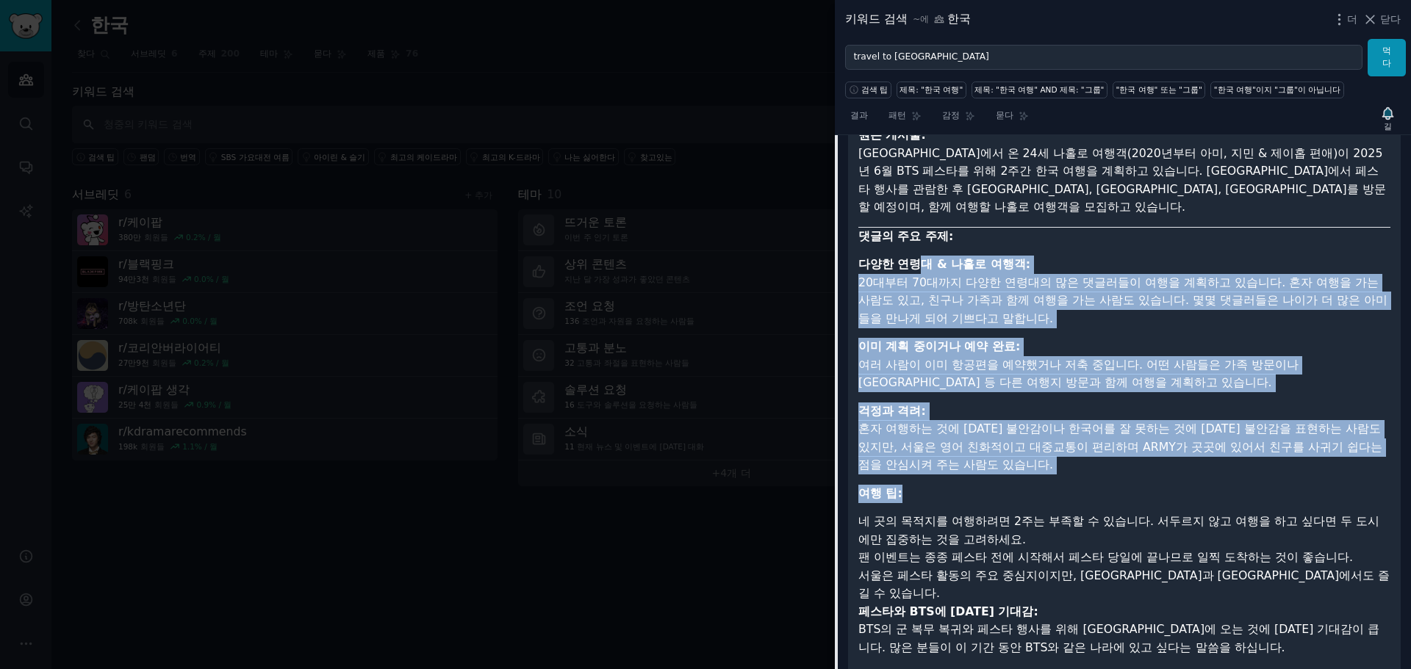
drag, startPoint x: 923, startPoint y: 245, endPoint x: 1078, endPoint y: 468, distance: 271.3
click at [1078, 468] on ul "다양한 연령대 & 나홀로 여행객: 20대부터 70대까지 다양한 연령대의 많은 댓글러들이 여행을 계획하고 있습니다. 혼자 여행을 가는 사람도 있…" at bounding box center [1124, 489] width 532 height 466
click at [1078, 485] on p "여행 팁:" at bounding box center [1124, 494] width 532 height 18
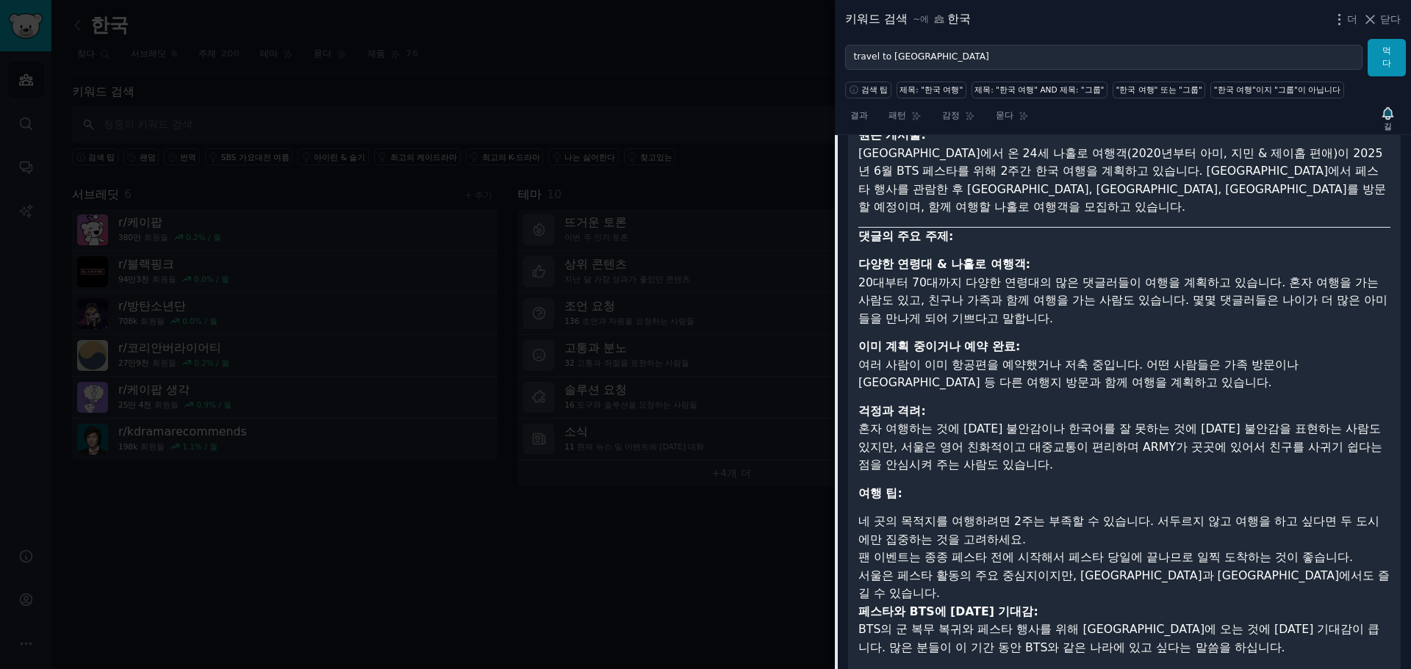
click at [1078, 485] on p "여행 팁:" at bounding box center [1124, 494] width 532 height 18
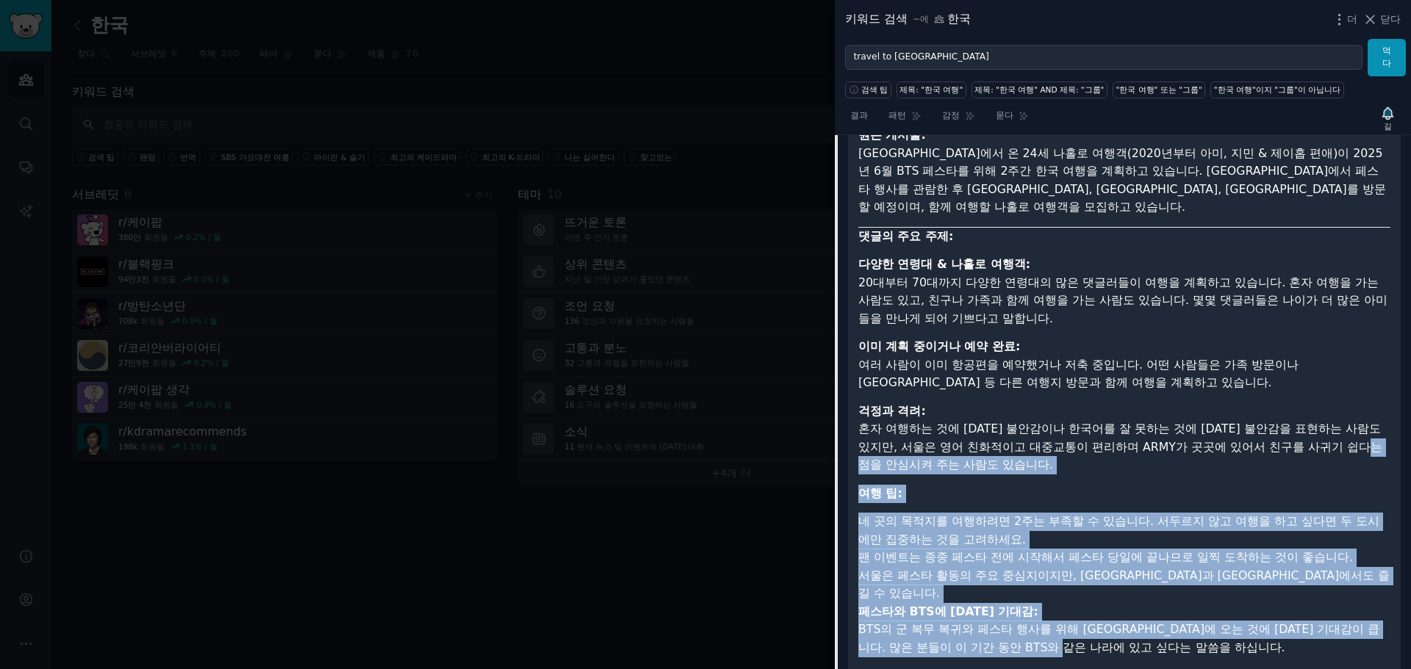
drag, startPoint x: 877, startPoint y: 444, endPoint x: 1105, endPoint y: 607, distance: 280.7
click at [1105, 607] on ul "다양한 연령대 & 나홀로 여행객: 20대부터 70대까지 다양한 연령대의 많은 댓글러들이 여행을 계획하고 있습니다. 혼자 여행을 가는 사람도 있…" at bounding box center [1124, 489] width 532 height 466
click at [1105, 622] on font "BTS의 군 복무 복귀와 페스타 행사를 위해 [GEOGRAPHIC_DATA]에 오는 것에 [DATE] 기대감이 큽니다. 많은 분들이 이 기간 …" at bounding box center [1118, 638] width 521 height 32
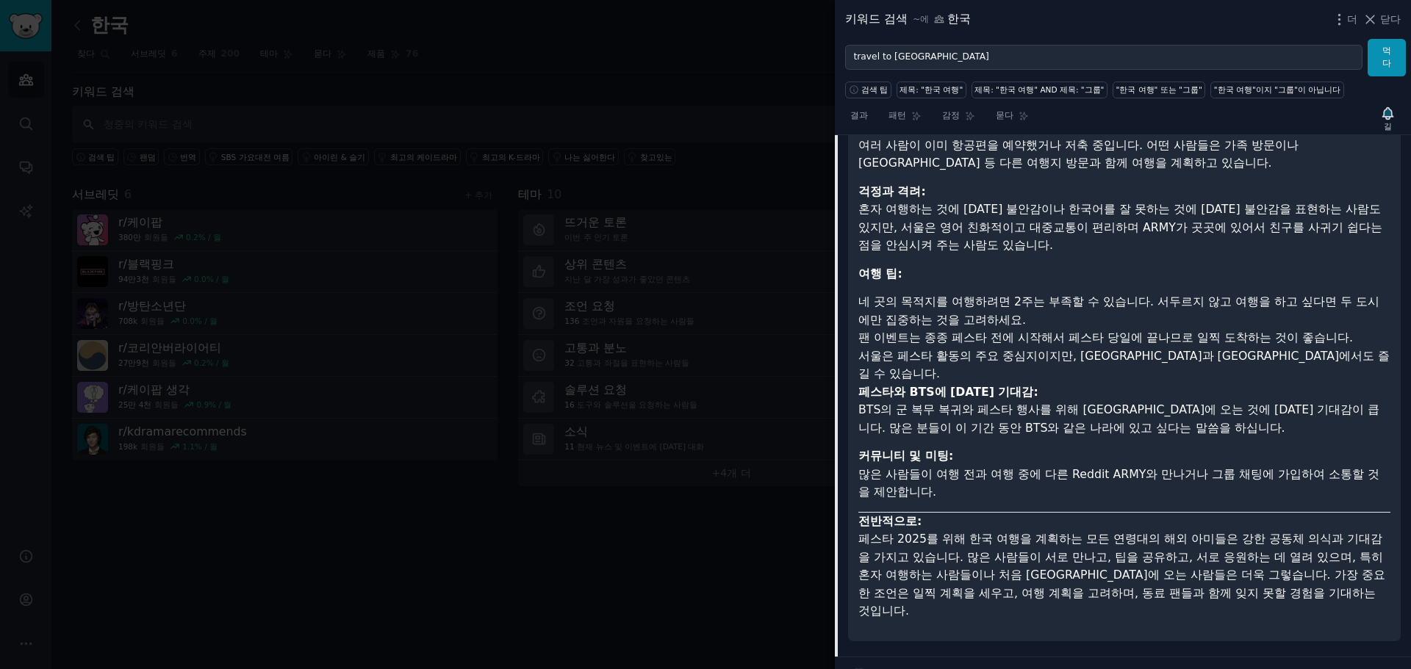
scroll to position [1024, 0]
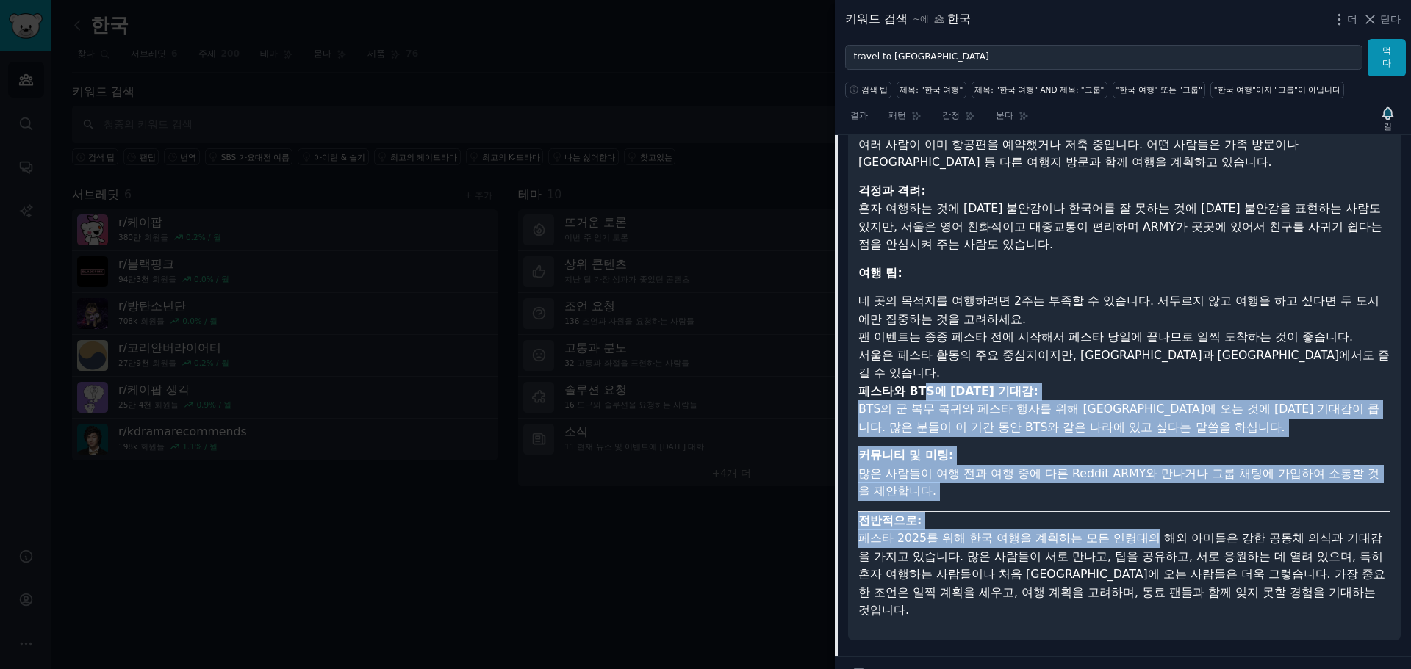
drag, startPoint x: 1143, startPoint y: 500, endPoint x: 922, endPoint y: 361, distance: 261.1
click at [922, 361] on article "Reddit 게시물 및 댓글 요약: "Festa 2025를 위해 [GEOGRAPHIC_DATA]으로 여행하세요" 원본 게시물: [GEOGRAP…" at bounding box center [1124, 254] width 532 height 752
click at [922, 384] on font "페스타와 BTS에 [DATE] 기대감:" at bounding box center [948, 391] width 180 height 14
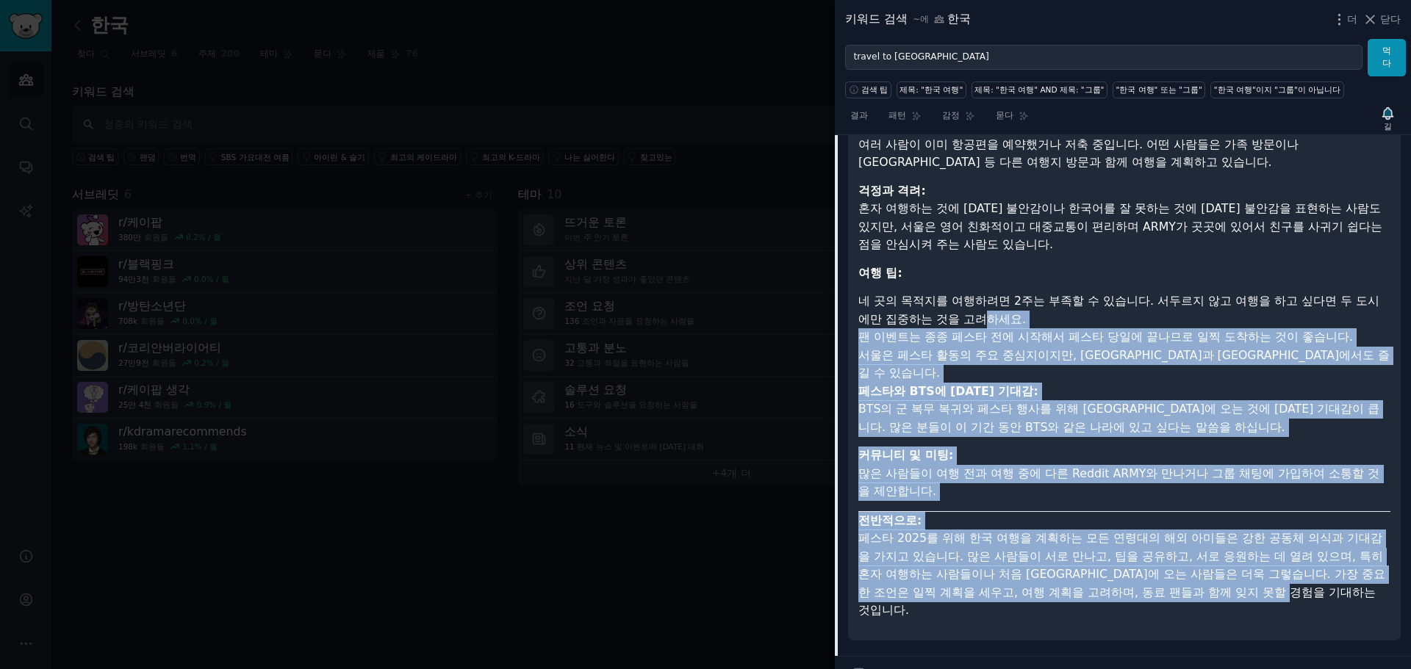
drag, startPoint x: 988, startPoint y: 303, endPoint x: 1370, endPoint y: 566, distance: 463.7
click at [1369, 566] on article "Reddit 게시물 및 댓글 요약: "Festa 2025를 위해 [GEOGRAPHIC_DATA]으로 여행하세요" 원본 게시물: [GEOGRAP…" at bounding box center [1124, 254] width 532 height 752
click at [1370, 566] on article "Reddit 게시물 및 댓글 요약: "Festa 2025를 위해 [GEOGRAPHIC_DATA]으로 여행하세요" 원본 게시물: [GEOGRAP…" at bounding box center [1124, 254] width 532 height 752
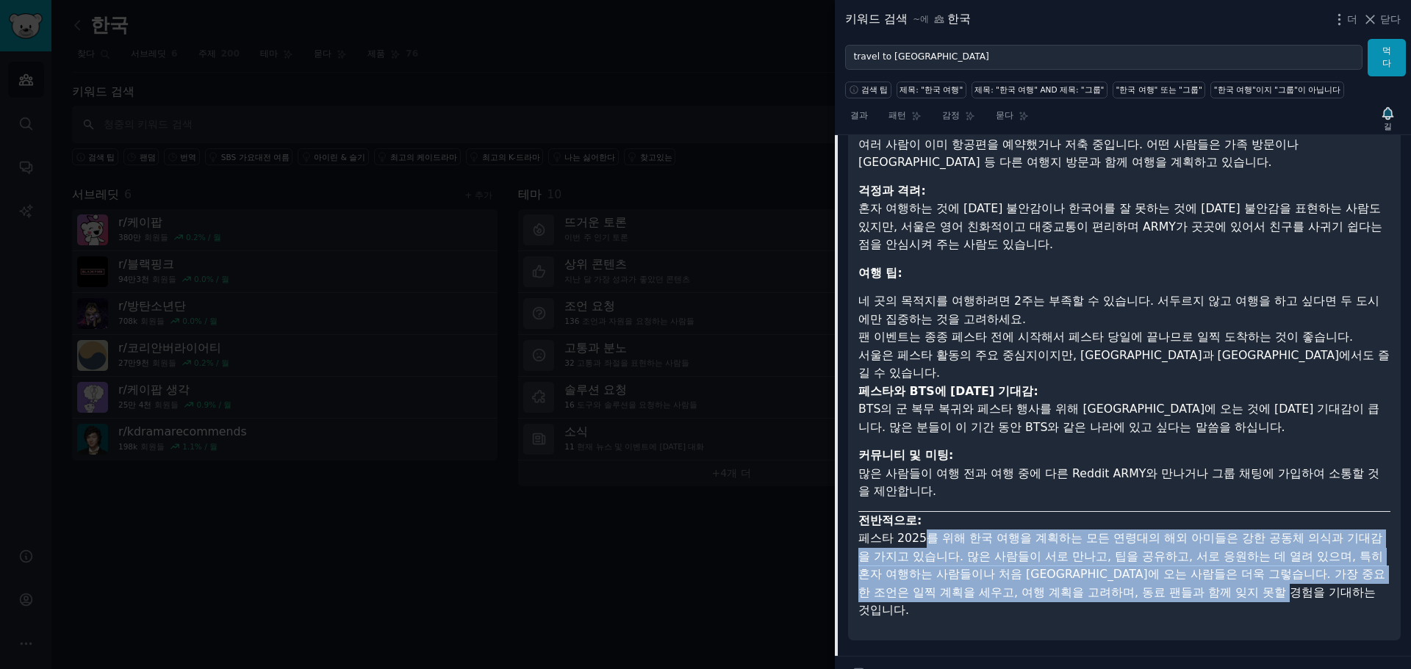
drag, startPoint x: 1356, startPoint y: 560, endPoint x: 905, endPoint y: 494, distance: 455.1
click at [905, 512] on p "전반적으로: 페스타 2025를 위해 한국 여행을 계획하는 모든 연령대의 해외 아미들은 강한 공동체 의식과 기대감을 가지고 있습니다. 많은 사람…" at bounding box center [1124, 566] width 532 height 108
click at [1226, 536] on font "페스타 2025를 위해 한국 여행을 계획하는 모든 연령대의 해외 아미들은 강한 공동체 의식과 기대감을 가지고 있습니다. 많은 사람들이 서로 만…" at bounding box center [1121, 574] width 527 height 86
